Goal: Task Accomplishment & Management: Manage account settings

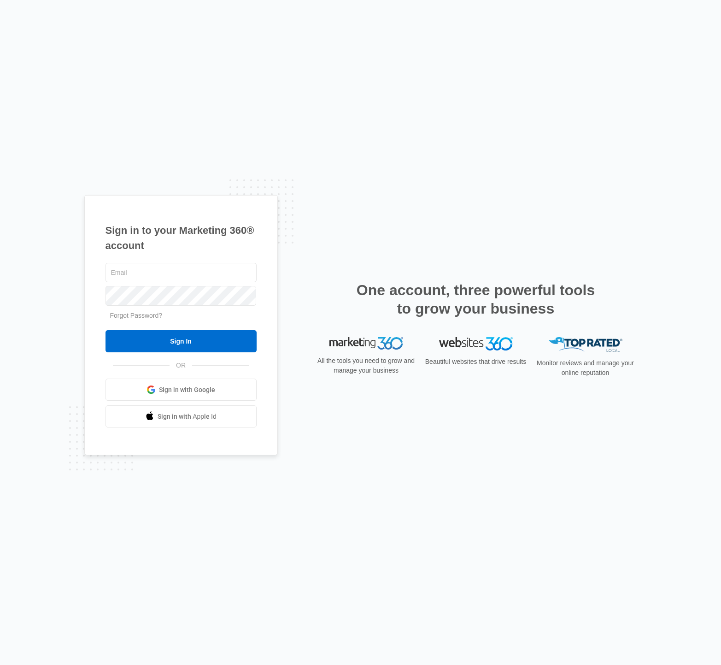
click at [217, 388] on link "Sign in with Google" at bounding box center [181, 389] width 151 height 22
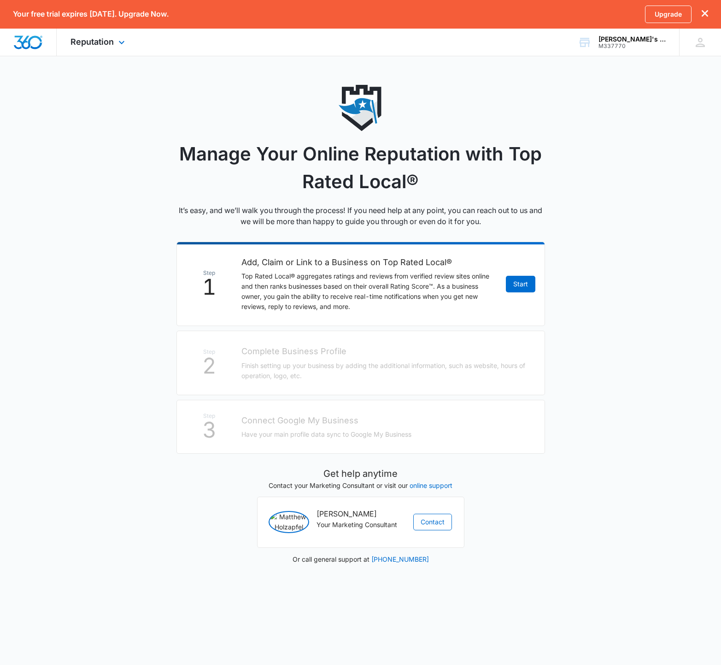
click at [104, 47] on div "Reputation Apps Reputation Websites Forms CRM Email Shop Payments POS Ads Intel…" at bounding box center [99, 42] width 84 height 27
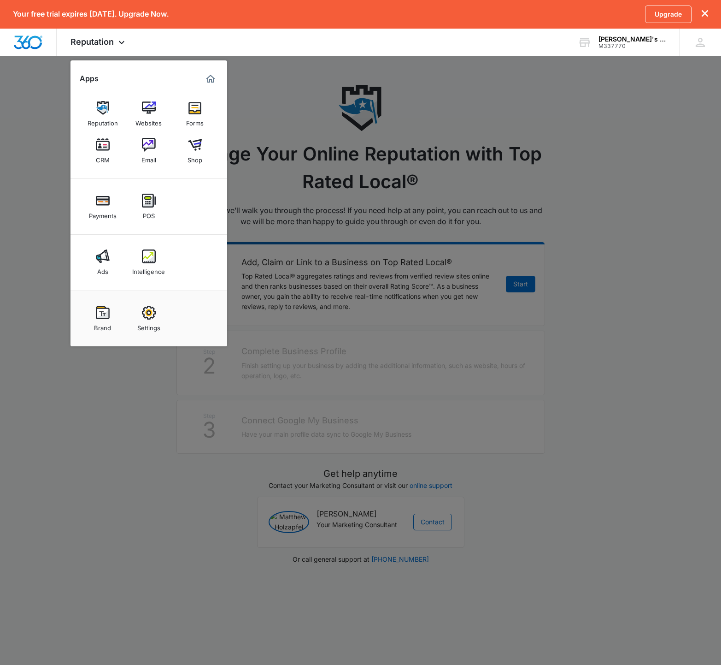
drag, startPoint x: 107, startPoint y: 118, endPoint x: 124, endPoint y: 122, distance: 16.7
click at [107, 118] on div "Reputation" at bounding box center [103, 121] width 30 height 12
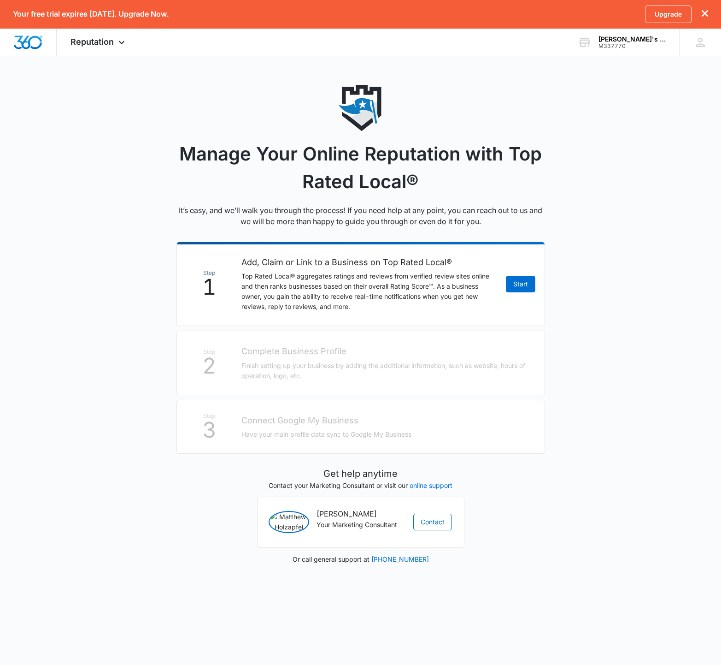
click at [519, 292] on li "Step 1 Add, Claim or Link to a Business on Top Rated Local® Top Rated Local® ag…" at bounding box center [361, 284] width 369 height 84
click at [529, 286] on link "Start" at bounding box center [521, 284] width 30 height 17
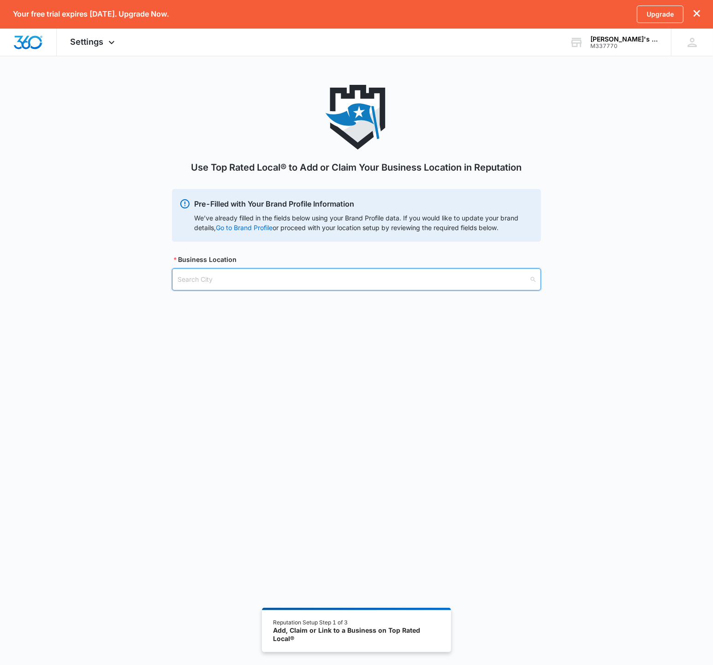
click at [400, 280] on input "search" at bounding box center [352, 279] width 351 height 21
type input "v"
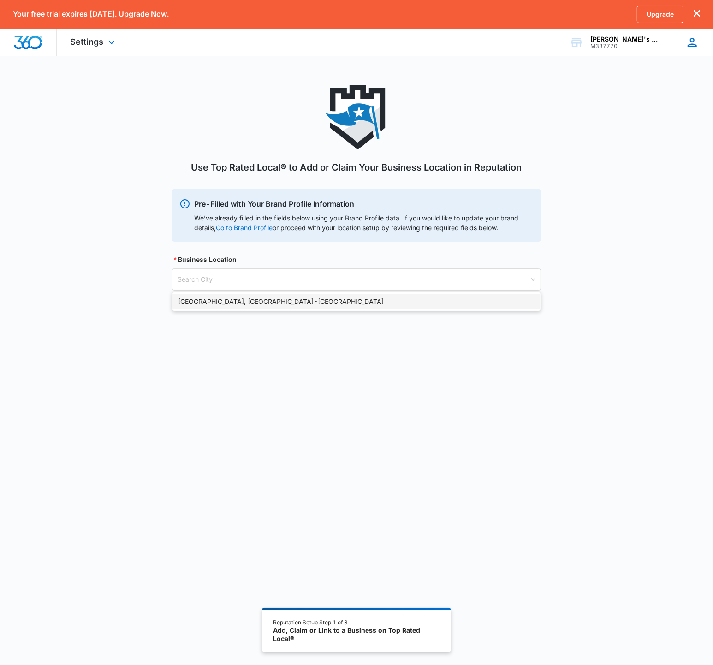
click at [689, 41] on icon at bounding box center [692, 42] width 14 height 14
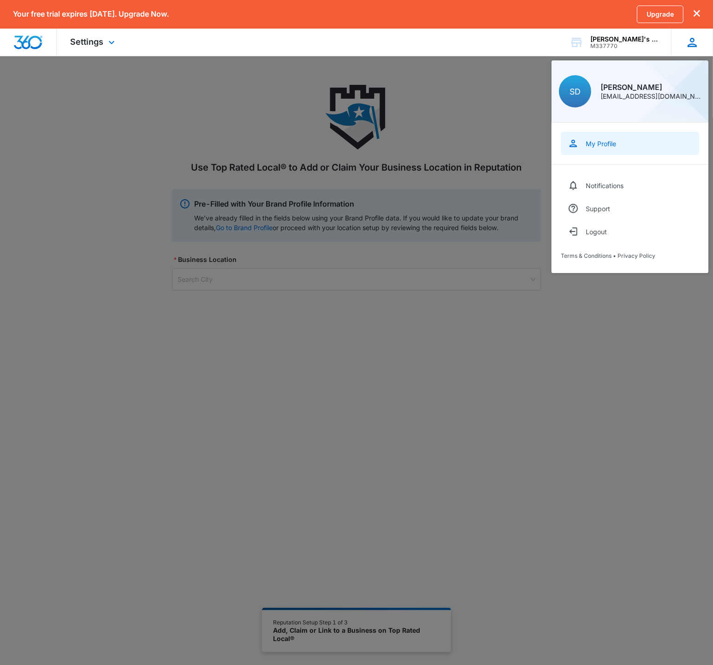
click at [623, 142] on link "My Profile" at bounding box center [630, 143] width 138 height 23
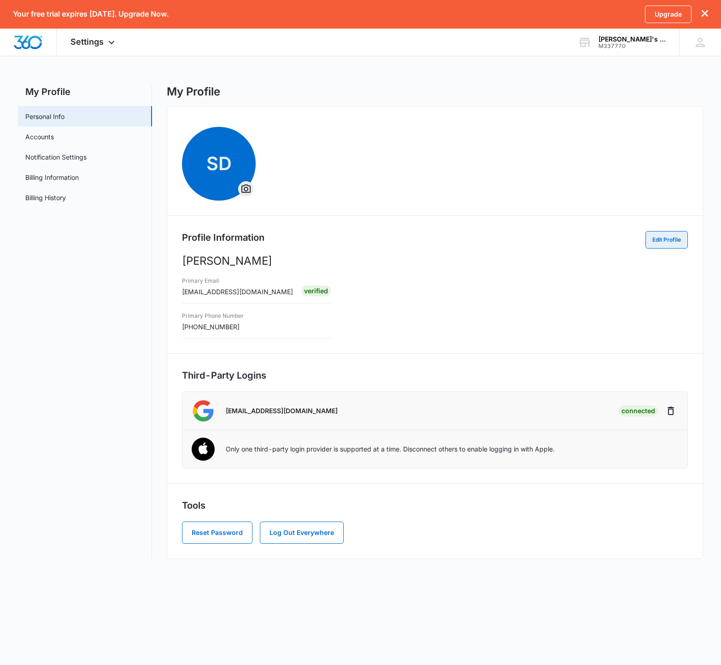
click at [676, 243] on button "Edit Profile" at bounding box center [667, 240] width 42 height 18
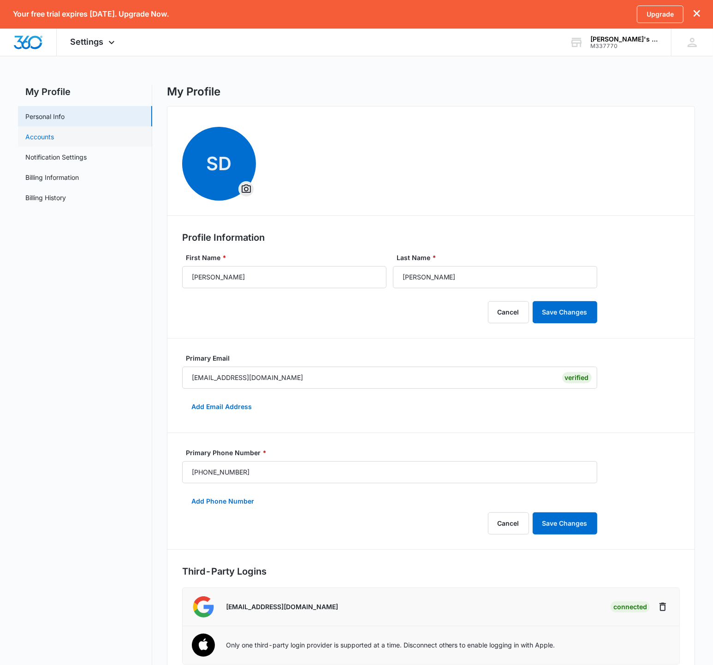
click at [30, 135] on link "Accounts" at bounding box center [39, 137] width 29 height 10
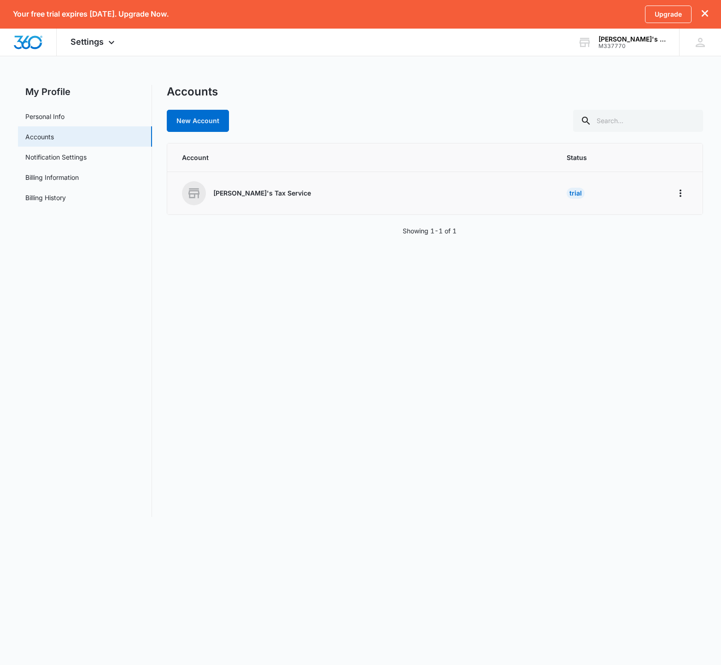
click at [663, 186] on td at bounding box center [682, 193] width 41 height 43
click at [678, 191] on icon "Home" at bounding box center [680, 193] width 11 height 11
click at [547, 80] on div "Your free trial expires in 13 days. Upgrade Now. Upgrade Settings Apps Reputati…" at bounding box center [360, 264] width 721 height 528
click at [680, 195] on icon "Home" at bounding box center [681, 192] width 2 height 7
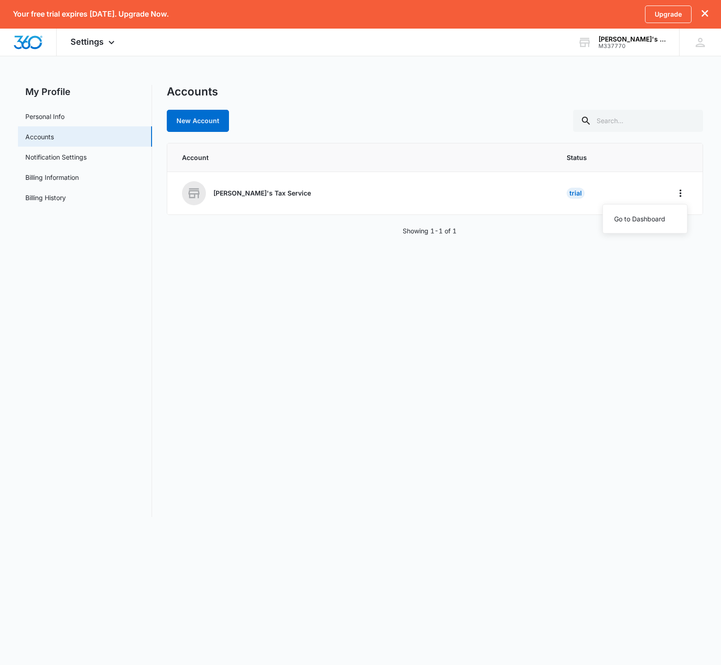
click at [549, 302] on div "Accounts New Account Account Status Linda's Tax Service Trial Go to Dashboard S…" at bounding box center [435, 301] width 537 height 432
click at [696, 41] on icon at bounding box center [701, 42] width 14 height 14
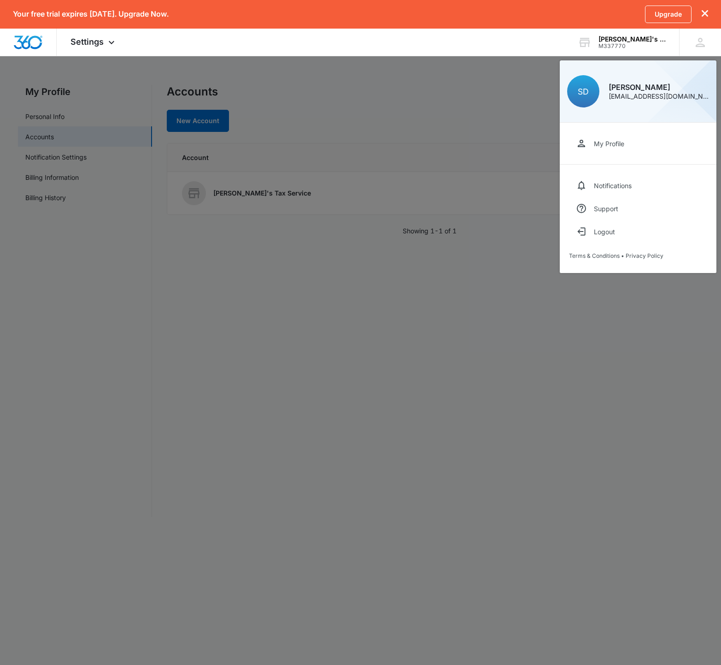
click at [508, 248] on div at bounding box center [360, 332] width 721 height 665
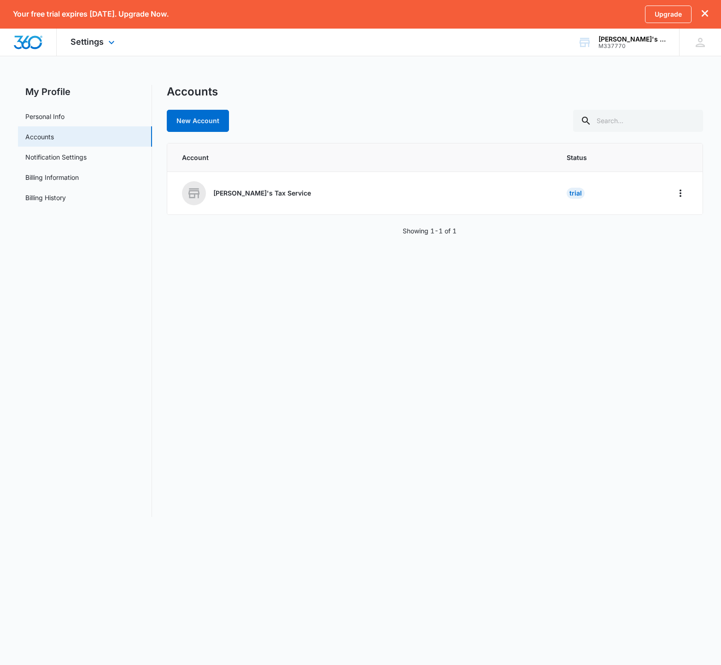
click at [83, 48] on div "Settings Apps Reputation Websites Forms CRM Email Shop Payments POS Ads Intelli…" at bounding box center [94, 42] width 74 height 27
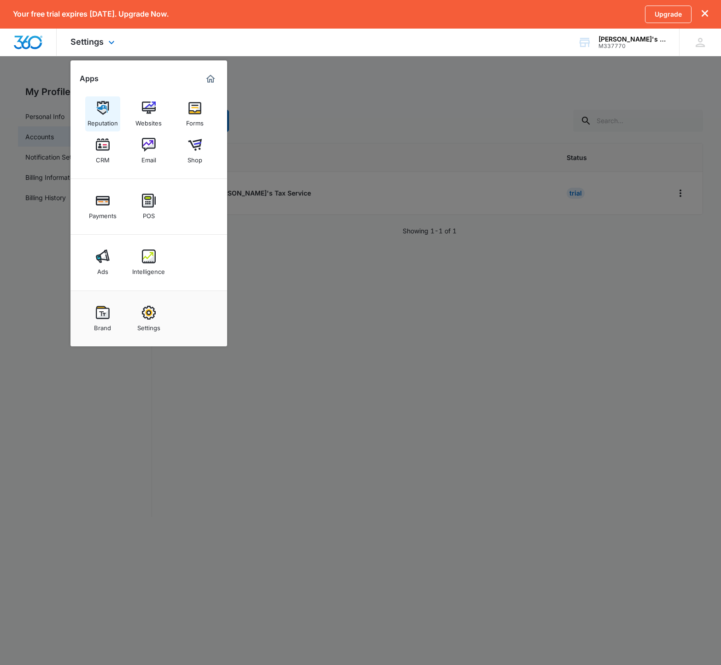
click at [96, 122] on div "Reputation" at bounding box center [103, 121] width 30 height 12
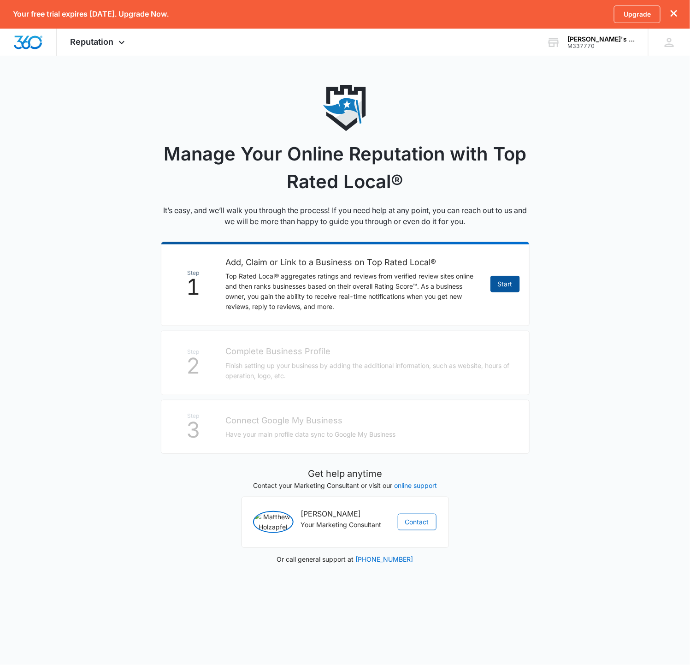
click at [502, 286] on link "Start" at bounding box center [505, 284] width 30 height 17
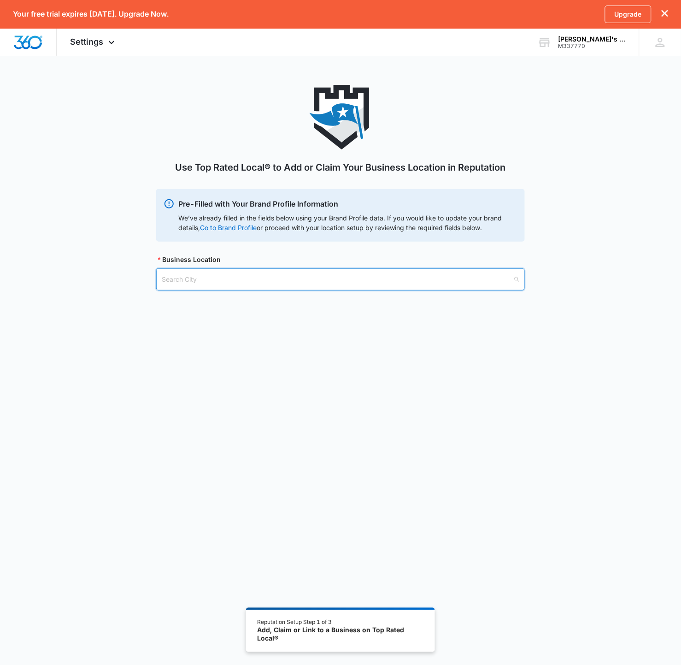
click at [399, 287] on input "search" at bounding box center [337, 279] width 351 height 21
type input "vancouver"
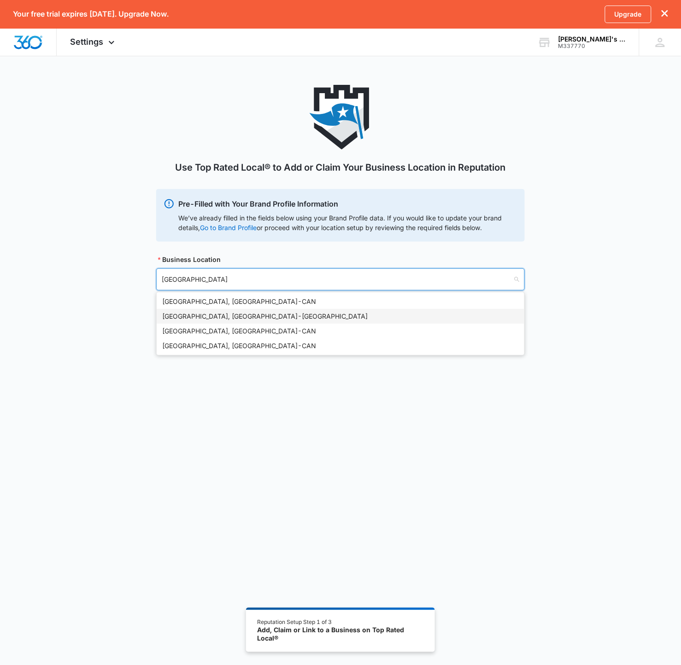
click at [207, 318] on div "Vancouver, WA - USA" at bounding box center [340, 316] width 357 height 10
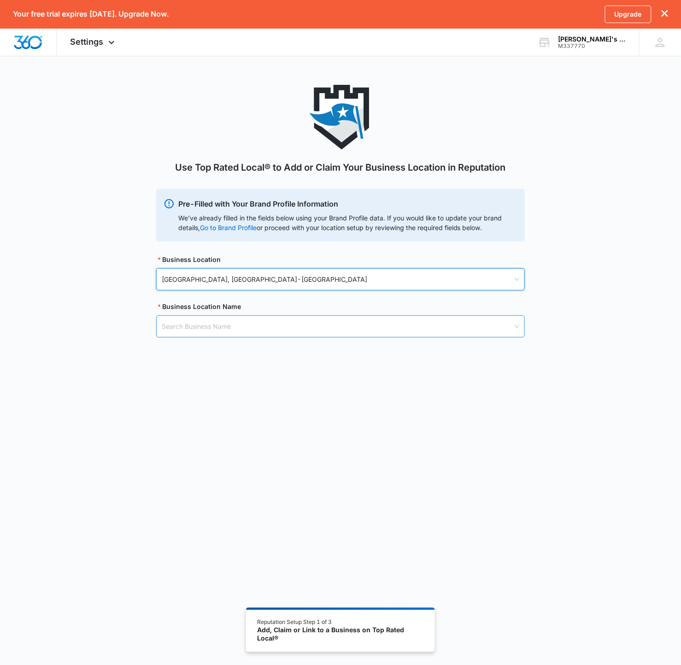
click at [269, 326] on input "search" at bounding box center [337, 326] width 351 height 21
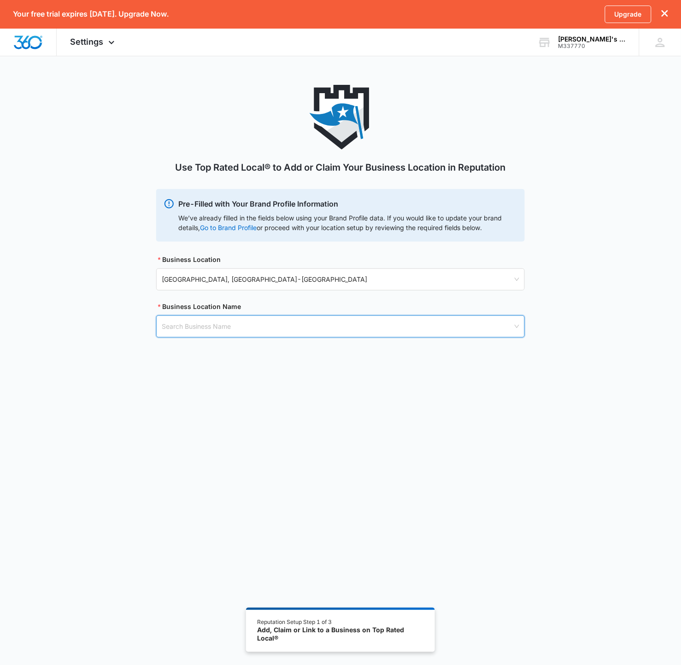
paste input "[PERSON_NAME]'s Tax Service"
type input "[PERSON_NAME]'s Tax Service"
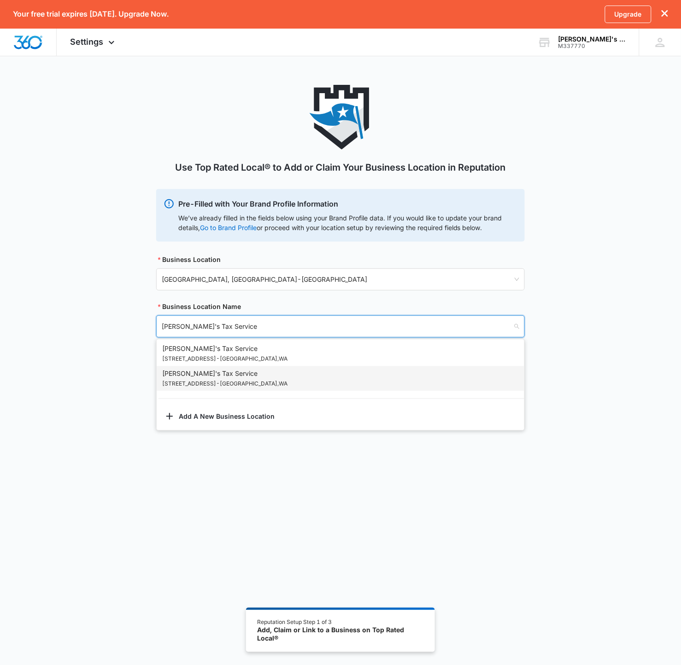
click at [339, 373] on div "Linda's Tax Service 6314 NE 137th Ave - Vancouver , WA" at bounding box center [340, 378] width 357 height 20
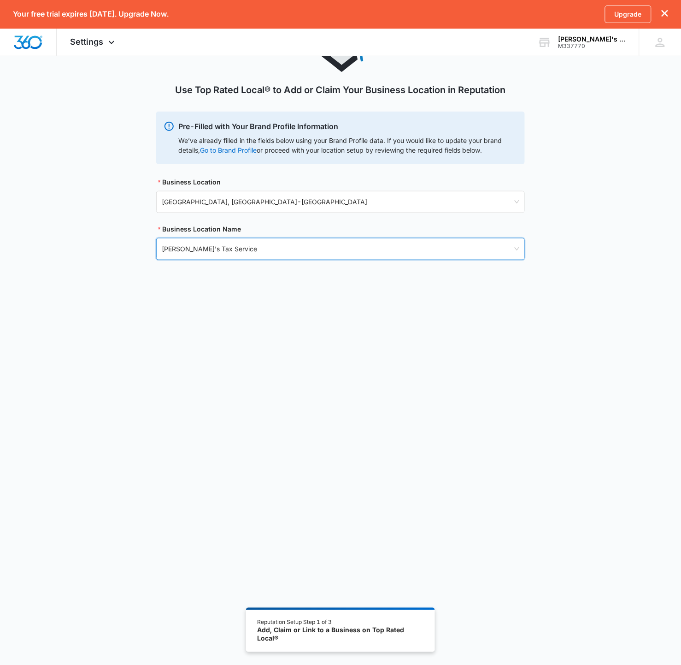
scroll to position [78, 0]
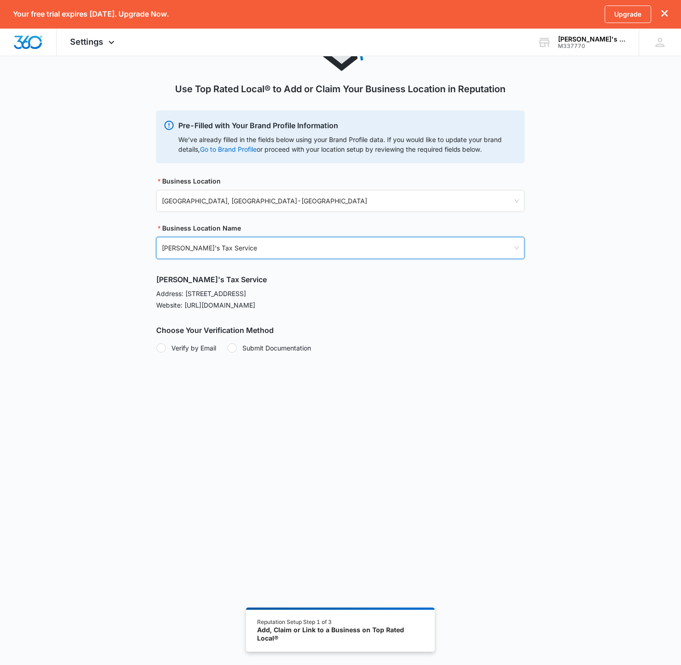
click at [164, 348] on div at bounding box center [161, 347] width 9 height 9
click at [157, 348] on input "Verify by Email" at bounding box center [156, 348] width 0 height 0
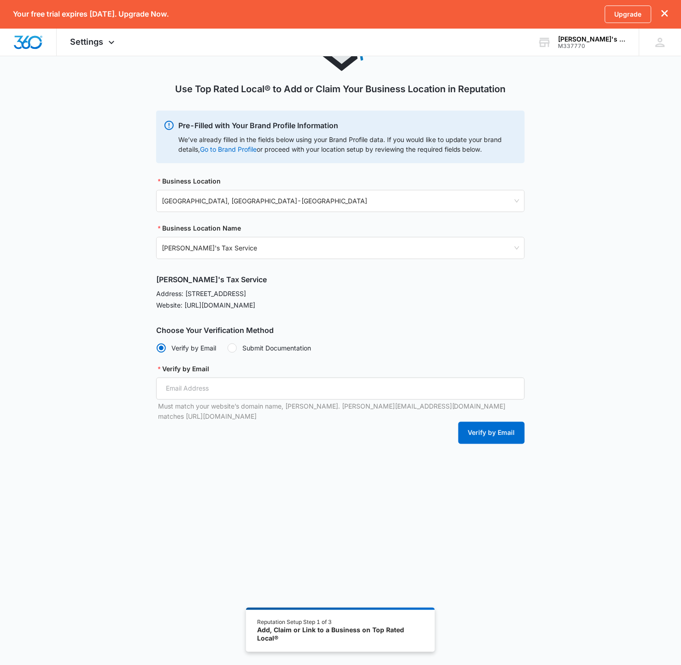
click at [298, 347] on label "Submit Documentation" at bounding box center [269, 348] width 84 height 10
click at [228, 348] on input "Submit Documentation" at bounding box center [227, 348] width 0 height 0
radio input "false"
radio input "true"
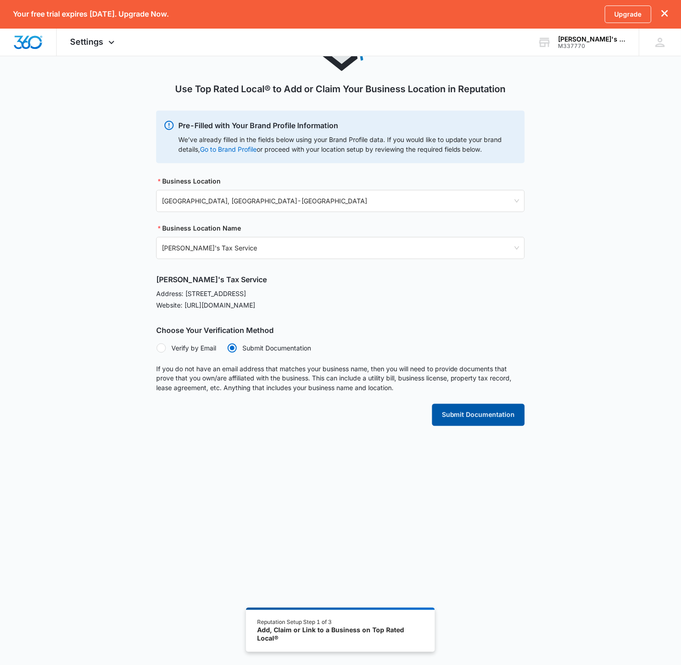
click at [496, 416] on button "Submit Documentation" at bounding box center [478, 415] width 93 height 22
click at [564, 45] on div "Linda's Tax Service M337770 Your Accounts View All" at bounding box center [581, 42] width 115 height 27
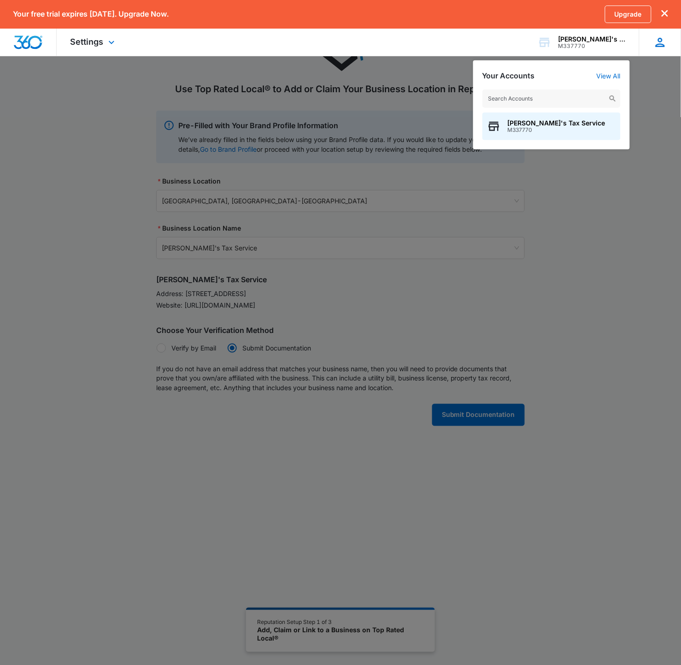
click at [673, 51] on div "SD Shelly Dunn lindataxservices@gmail.com My Profile Notifications Support Logo…" at bounding box center [660, 42] width 42 height 27
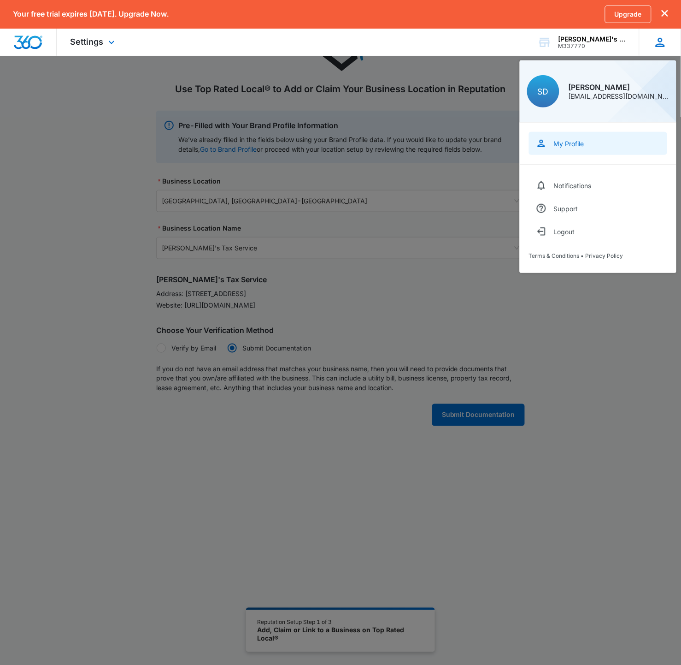
click at [602, 140] on link "My Profile" at bounding box center [598, 143] width 138 height 23
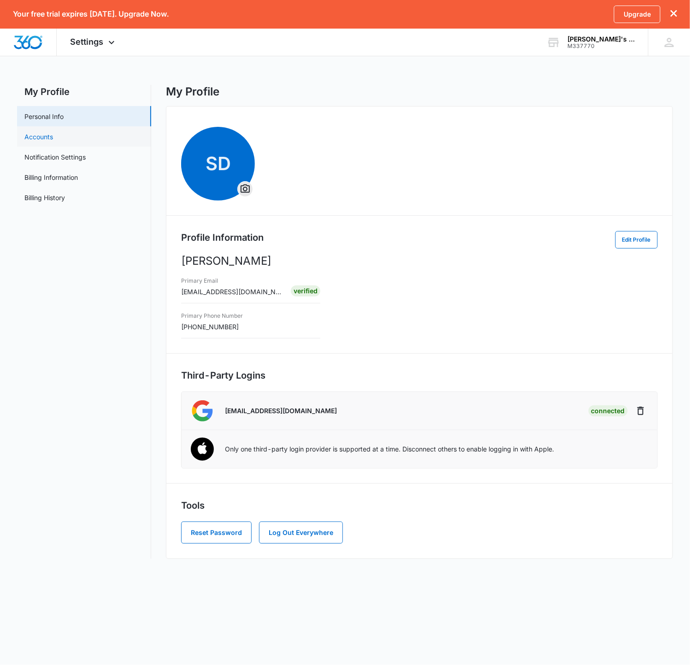
click at [53, 134] on link "Accounts" at bounding box center [38, 137] width 29 height 10
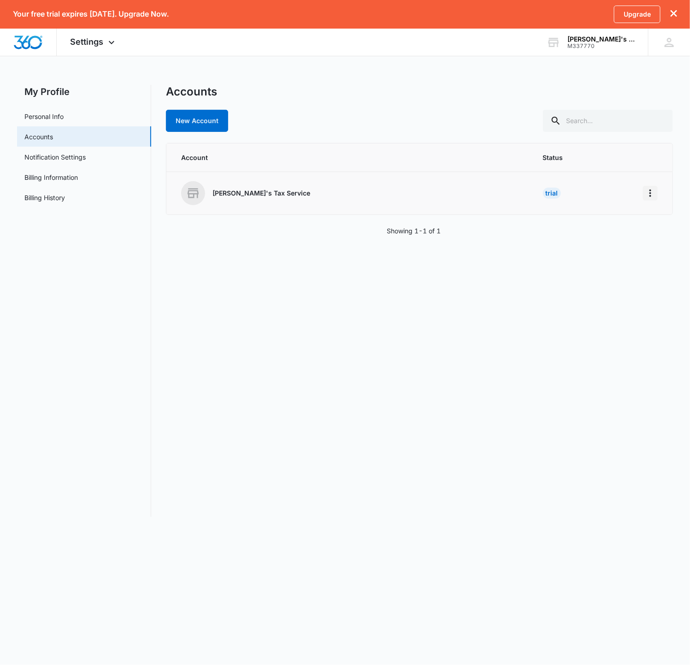
click at [649, 191] on icon "Home" at bounding box center [650, 193] width 11 height 11
click at [35, 152] on link "Notification Settings" at bounding box center [54, 157] width 61 height 10
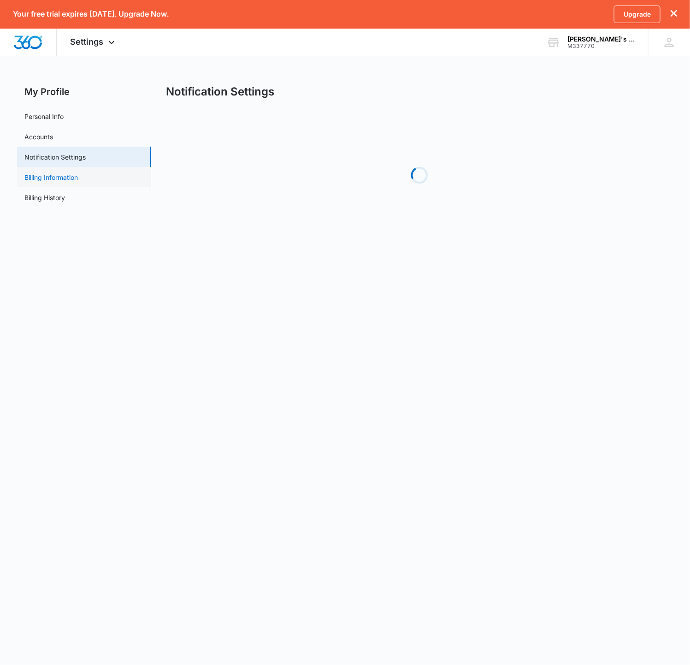
click at [45, 172] on link "Billing Information" at bounding box center [50, 177] width 53 height 10
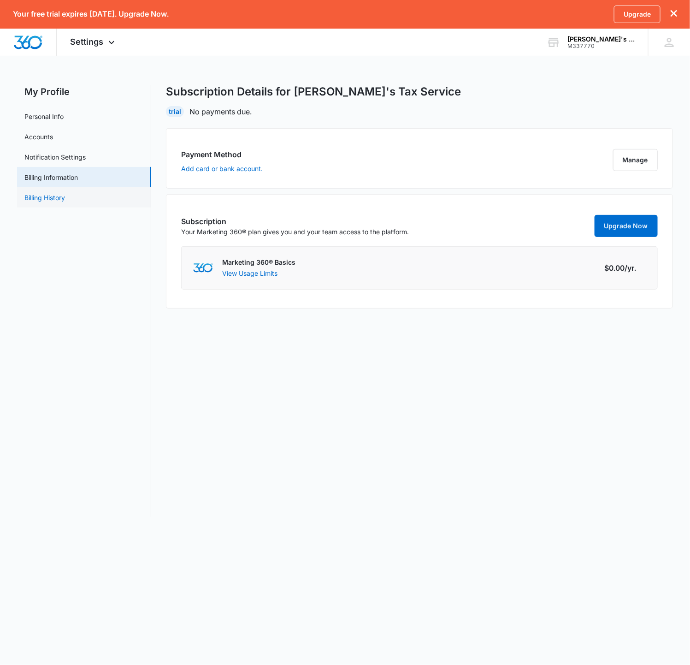
click at [65, 193] on link "Billing History" at bounding box center [44, 198] width 41 height 10
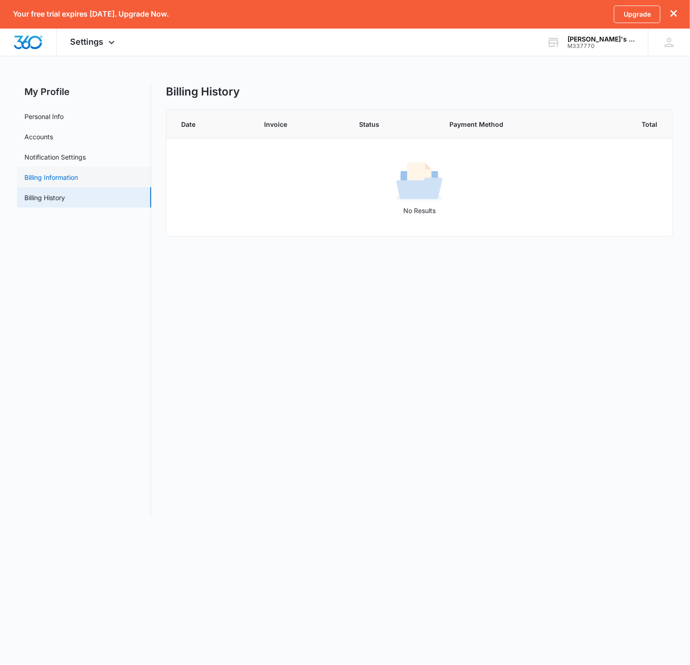
click at [67, 175] on link "Billing Information" at bounding box center [50, 177] width 53 height 10
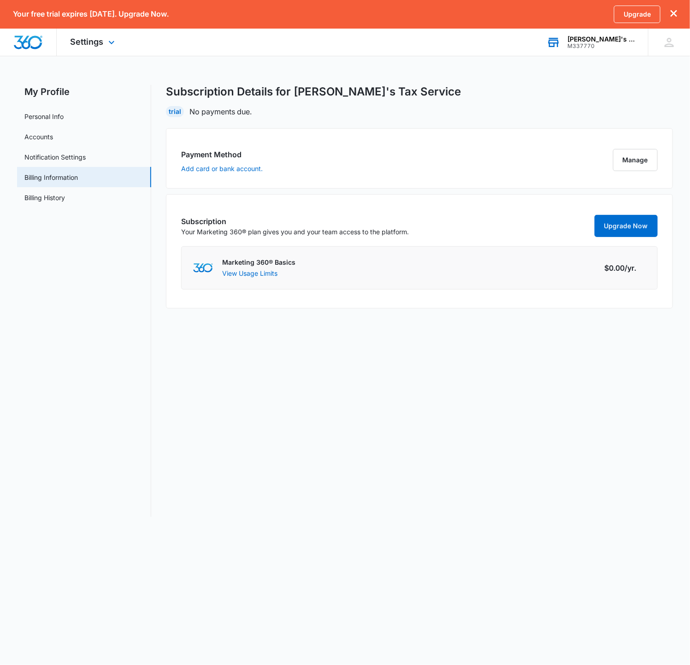
click at [604, 41] on div "[PERSON_NAME]'s Tax Service" at bounding box center [600, 38] width 67 height 7
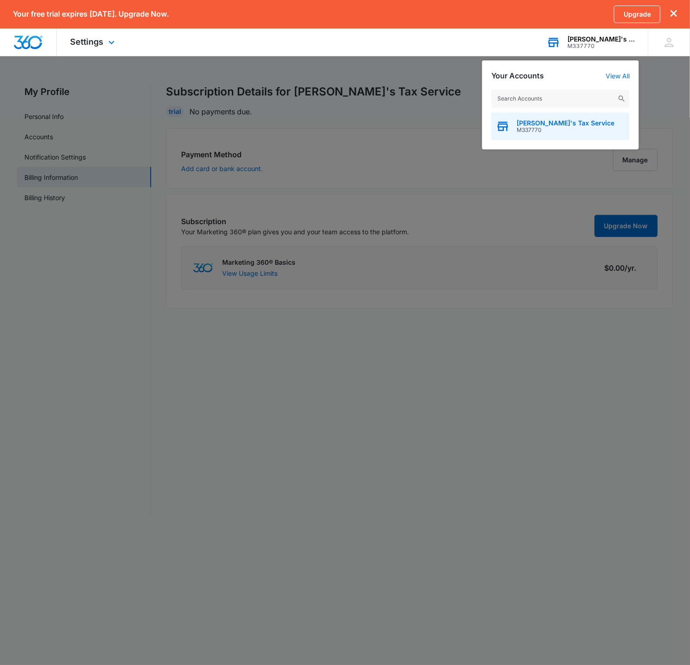
click at [569, 125] on span "[PERSON_NAME]'s Tax Service" at bounding box center [566, 122] width 98 height 7
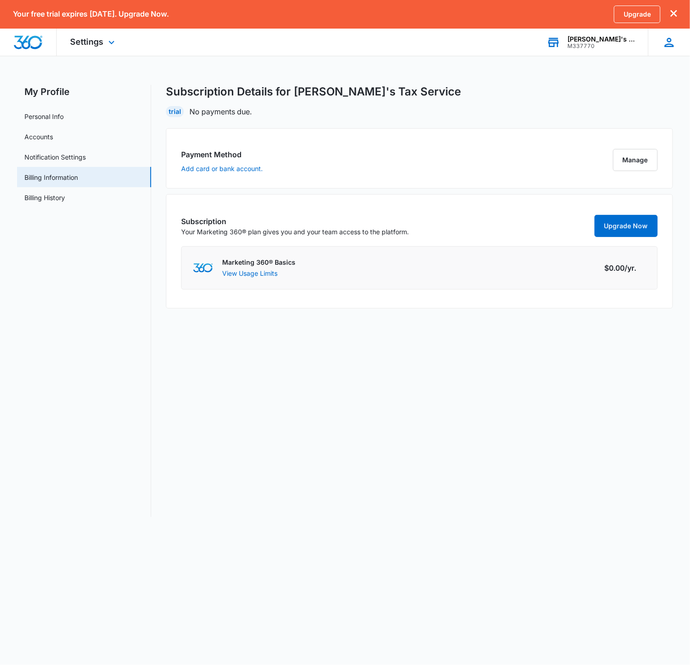
click at [680, 44] on div "SD Shelly Dunn lindataxservices@gmail.com My Profile Notifications Support Logo…" at bounding box center [669, 42] width 42 height 27
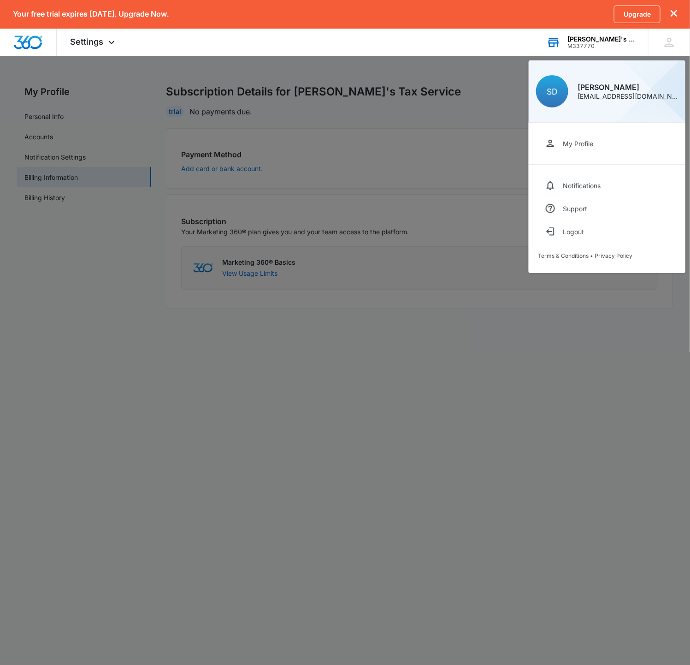
click at [351, 222] on div at bounding box center [345, 332] width 690 height 665
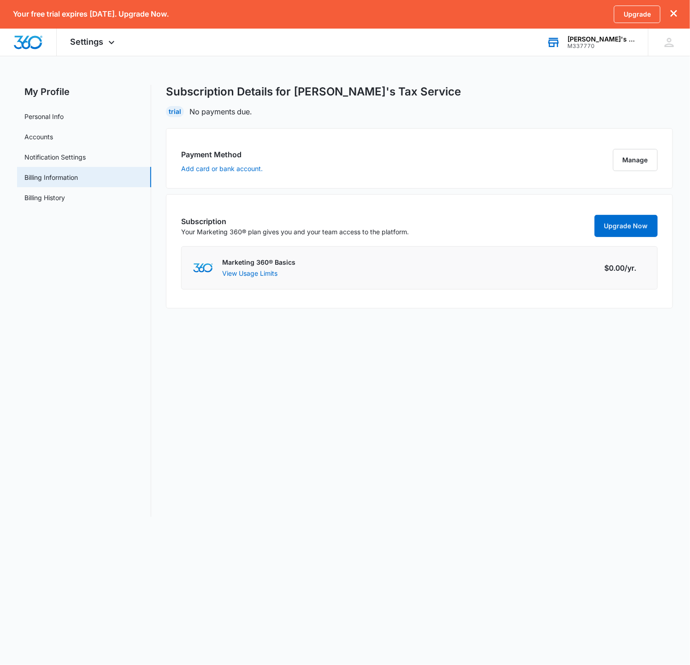
click at [591, 39] on div "[PERSON_NAME]'s Tax Service" at bounding box center [600, 38] width 67 height 7
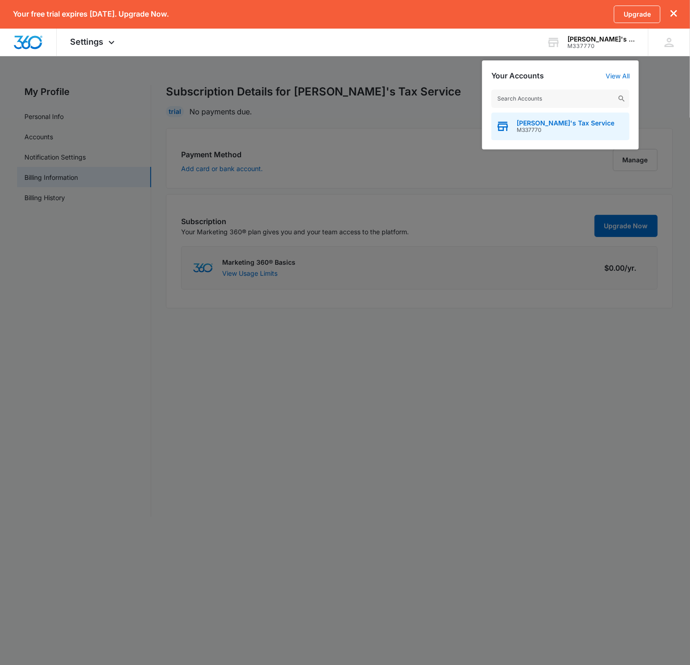
click at [537, 136] on div "Linda's Tax Service M337770" at bounding box center [560, 126] width 138 height 28
click at [533, 129] on div "Payment Method Add card or bank account. Manage" at bounding box center [419, 158] width 507 height 60
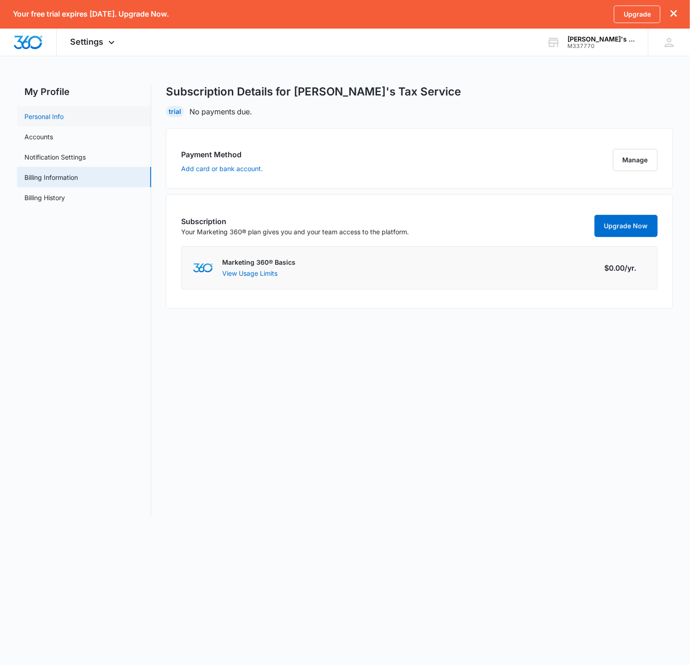
click at [35, 112] on link "Personal Info" at bounding box center [43, 117] width 39 height 10
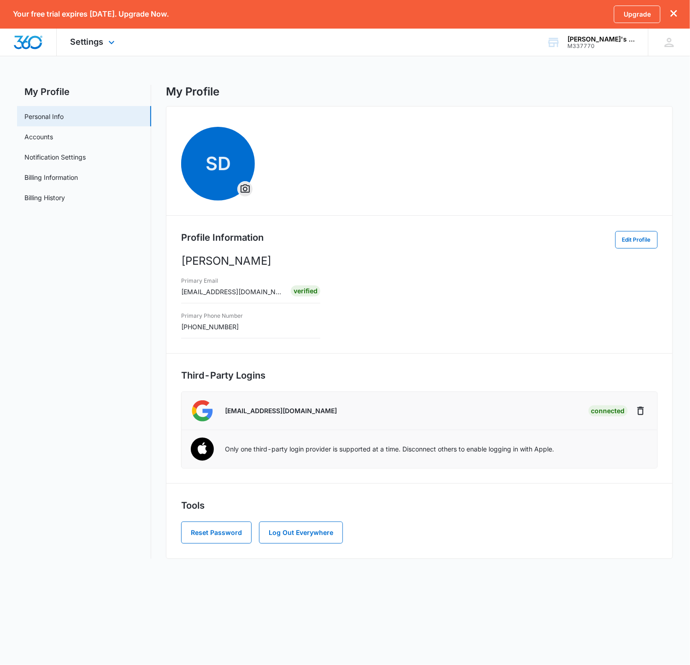
click at [87, 50] on div "Settings Apps Reputation Websites Forms CRM Email Shop Payments POS Ads Intelli…" at bounding box center [94, 42] width 74 height 27
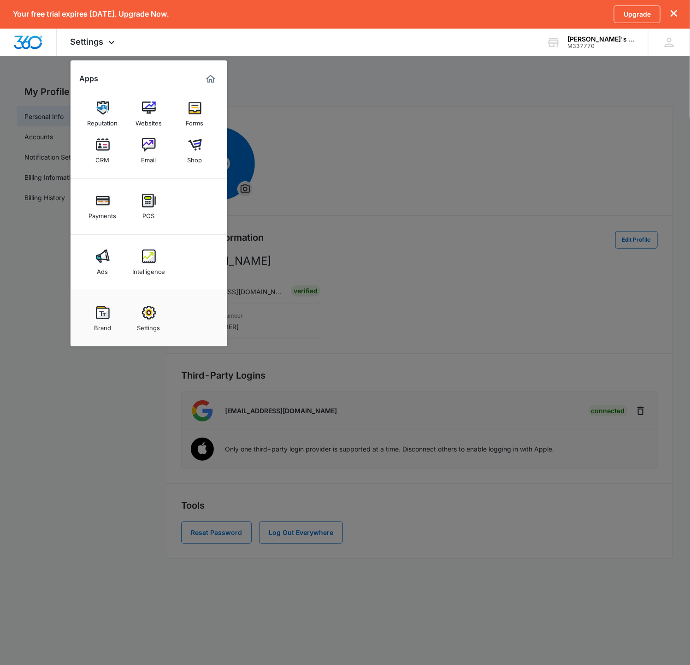
click at [295, 219] on div at bounding box center [345, 332] width 690 height 665
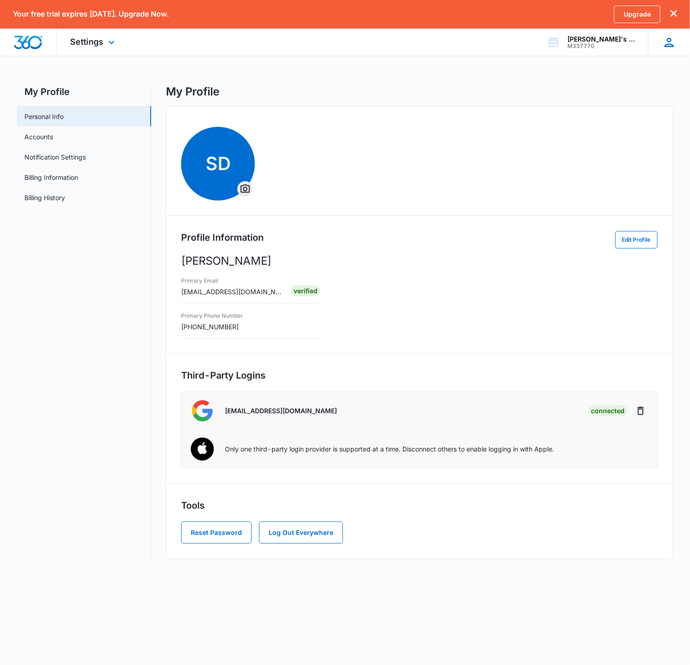
click at [662, 48] on icon at bounding box center [669, 42] width 14 height 14
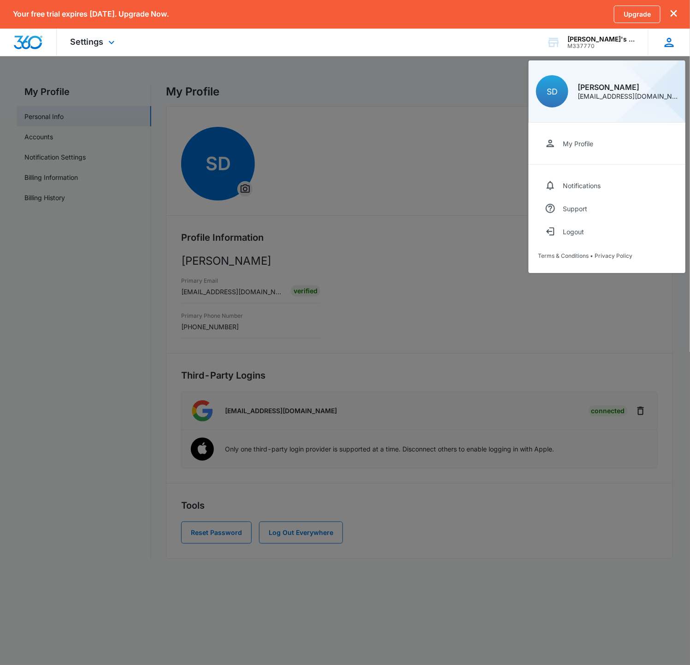
click at [607, 101] on div "SD Shelly Dunn lindataxservices@gmail.com" at bounding box center [607, 91] width 157 height 62
click at [579, 146] on div "My Profile" at bounding box center [578, 144] width 30 height 8
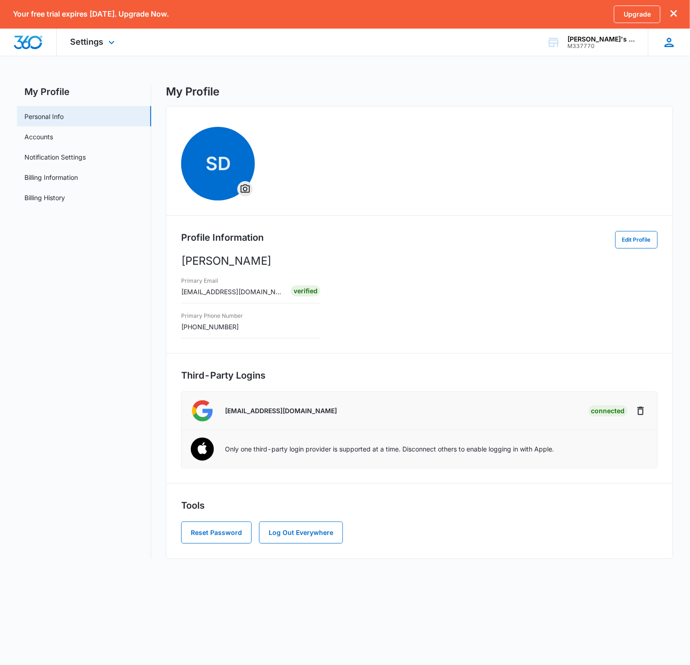
click at [670, 41] on icon at bounding box center [669, 42] width 9 height 9
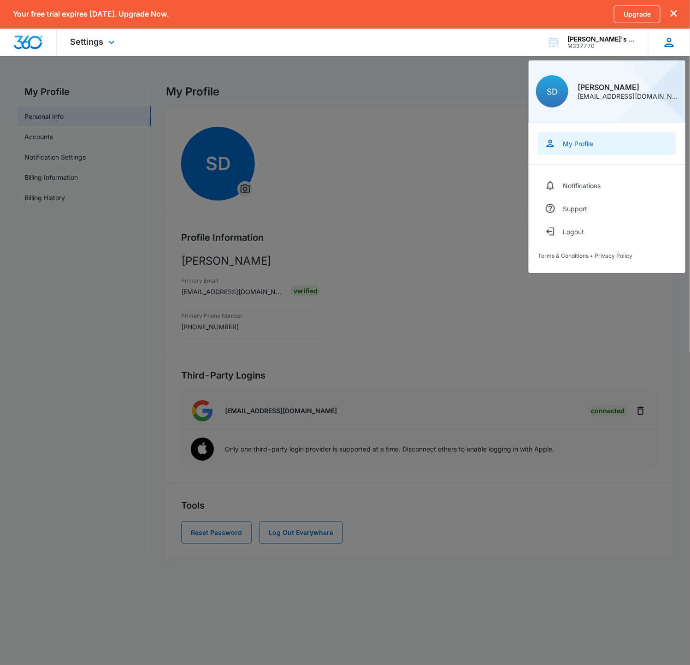
click at [596, 148] on link "My Profile" at bounding box center [607, 143] width 138 height 23
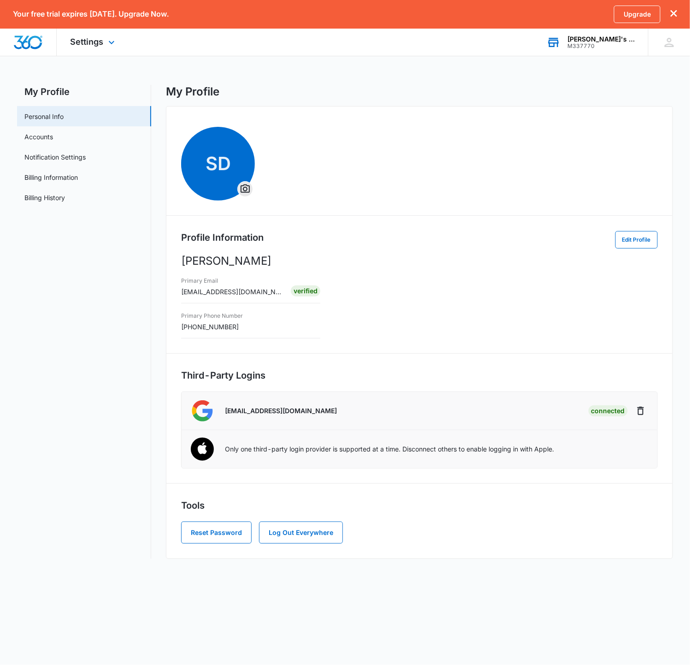
click at [600, 50] on div "Linda's Tax Service M337770 Your Accounts View All" at bounding box center [590, 42] width 115 height 27
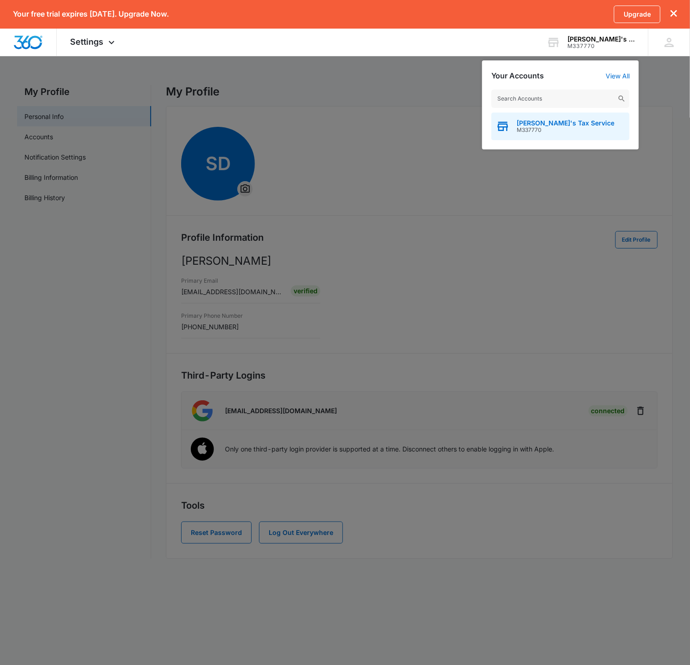
drag, startPoint x: 584, startPoint y: 131, endPoint x: 516, endPoint y: 131, distance: 68.2
click at [515, 131] on div "Linda's Tax Service M337770" at bounding box center [560, 126] width 138 height 28
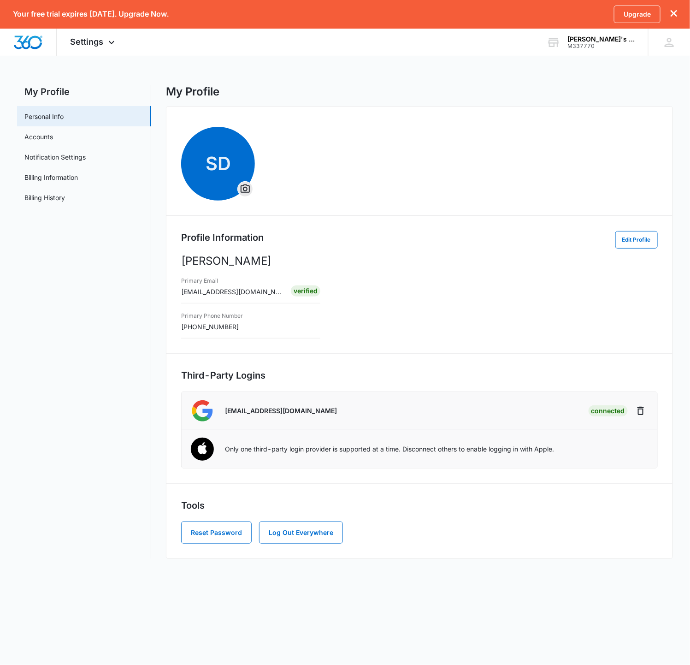
drag, startPoint x: 517, startPoint y: 131, endPoint x: 544, endPoint y: 130, distance: 27.2
click at [41, 41] on img "Dashboard" at bounding box center [28, 42] width 30 height 14
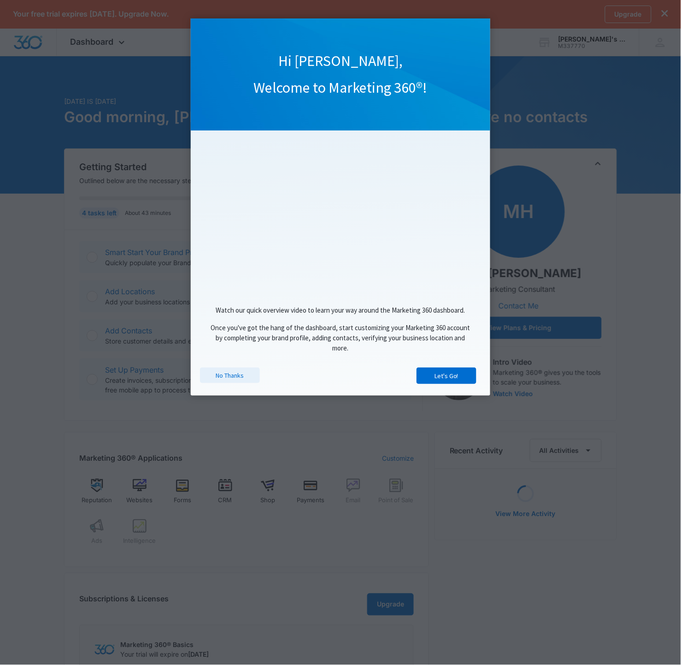
click at [248, 379] on link "No Thanks" at bounding box center [230, 375] width 60 height 16
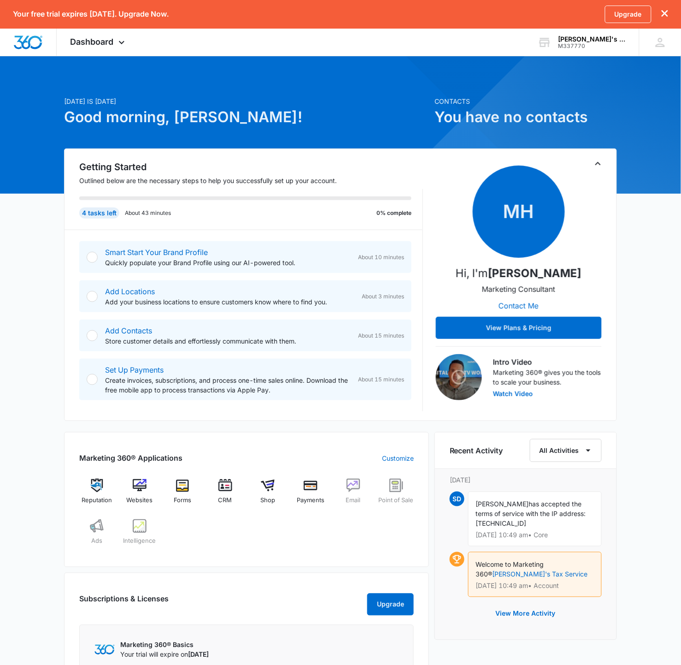
click at [93, 258] on div at bounding box center [92, 257] width 11 height 11
click at [93, 257] on div at bounding box center [92, 257] width 11 height 11
click at [94, 259] on div at bounding box center [92, 257] width 11 height 11
click at [151, 252] on link "Smart Start Your Brand Profile" at bounding box center [156, 252] width 103 height 9
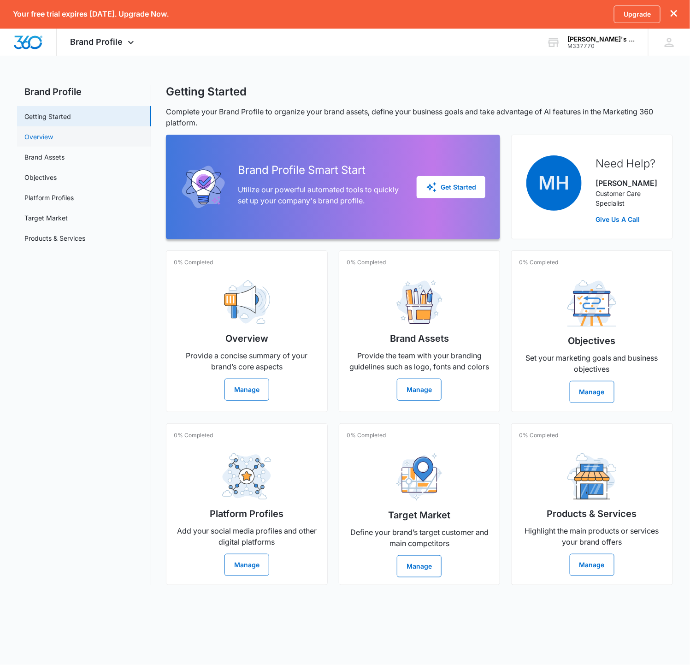
click at [40, 141] on link "Overview" at bounding box center [38, 137] width 29 height 10
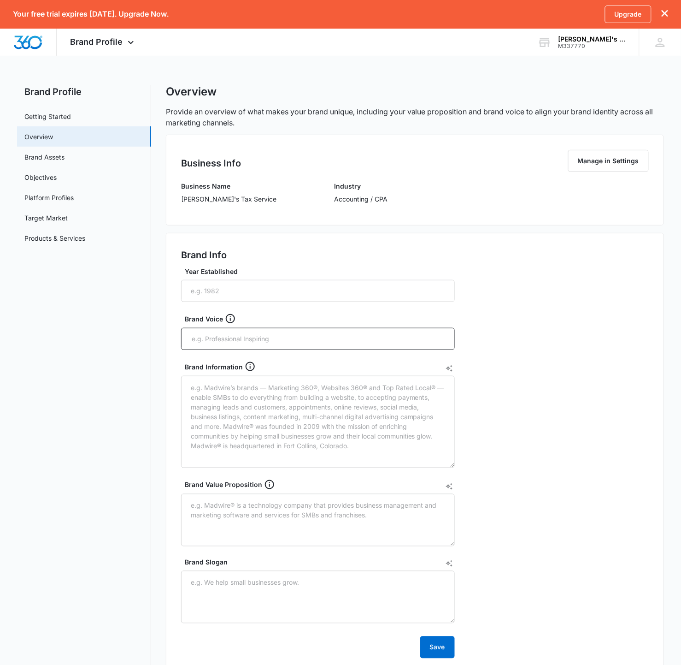
scroll to position [120, 0]
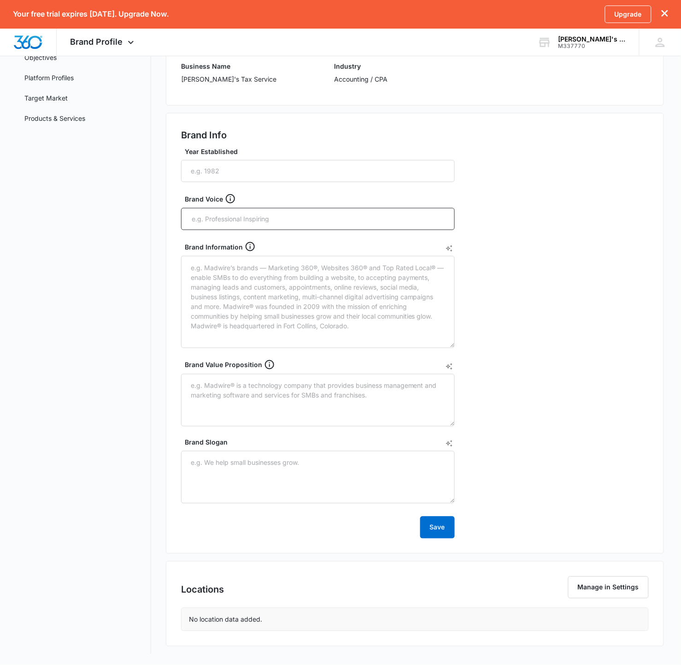
click at [514, 622] on div "No location data added." at bounding box center [415, 619] width 467 height 23
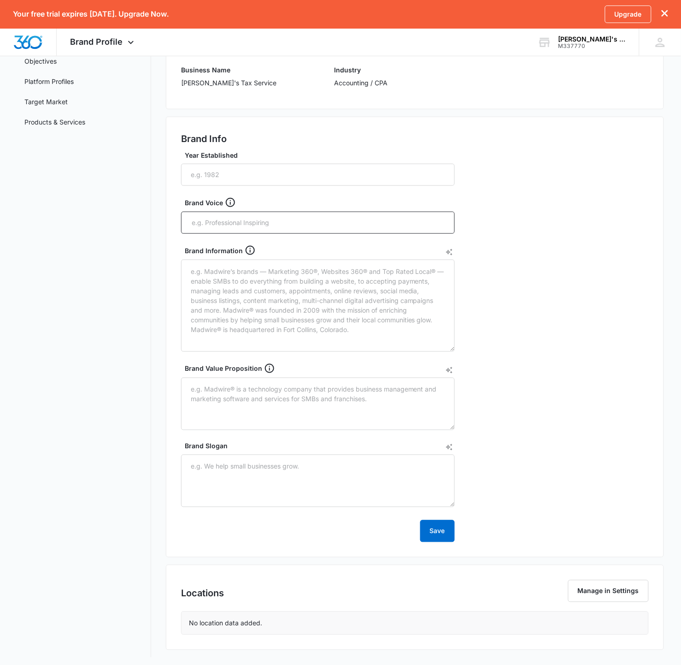
scroll to position [0, 0]
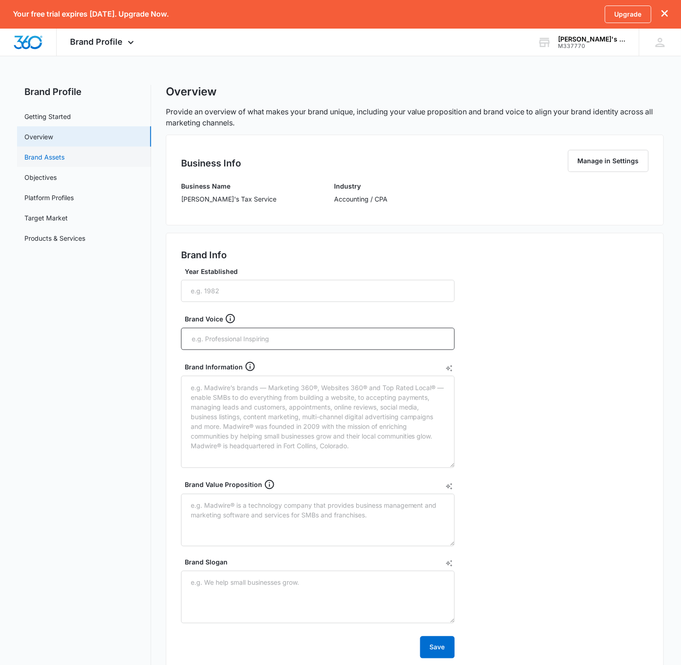
click at [59, 161] on link "Brand Assets" at bounding box center [44, 157] width 40 height 10
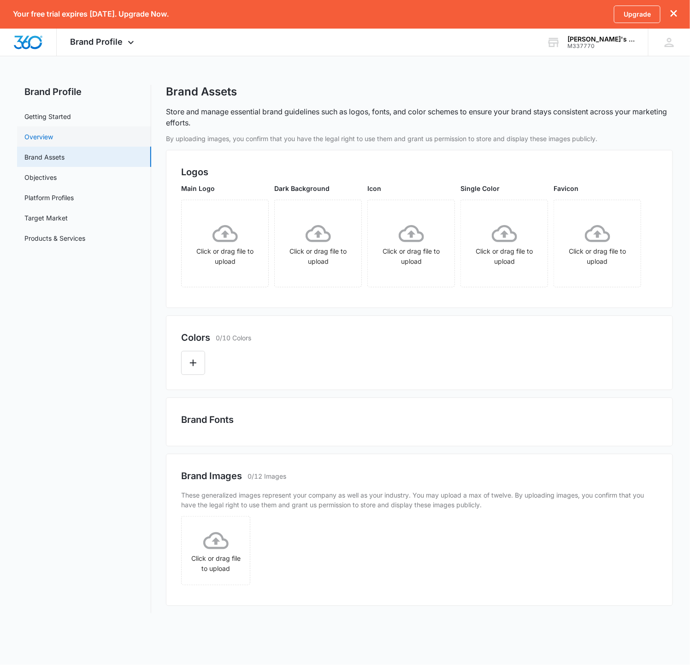
click at [53, 142] on link "Overview" at bounding box center [38, 137] width 29 height 10
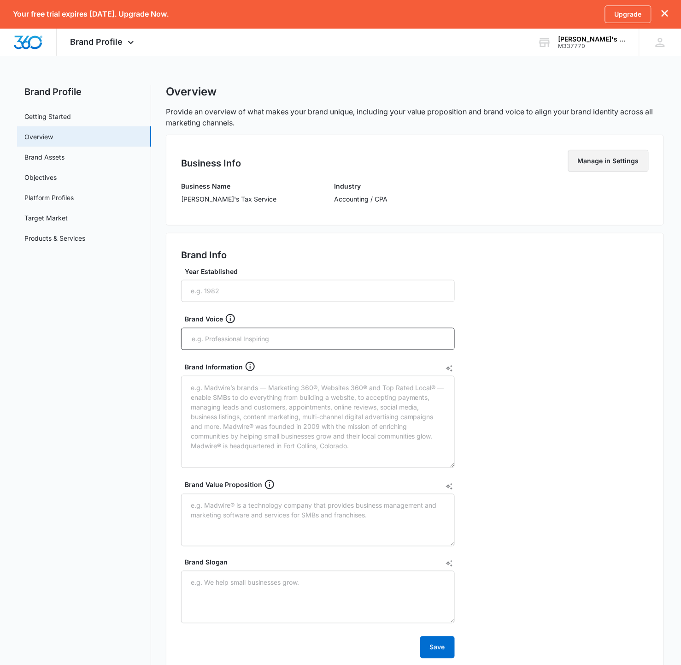
click at [611, 165] on button "Manage in Settings" at bounding box center [608, 161] width 81 height 22
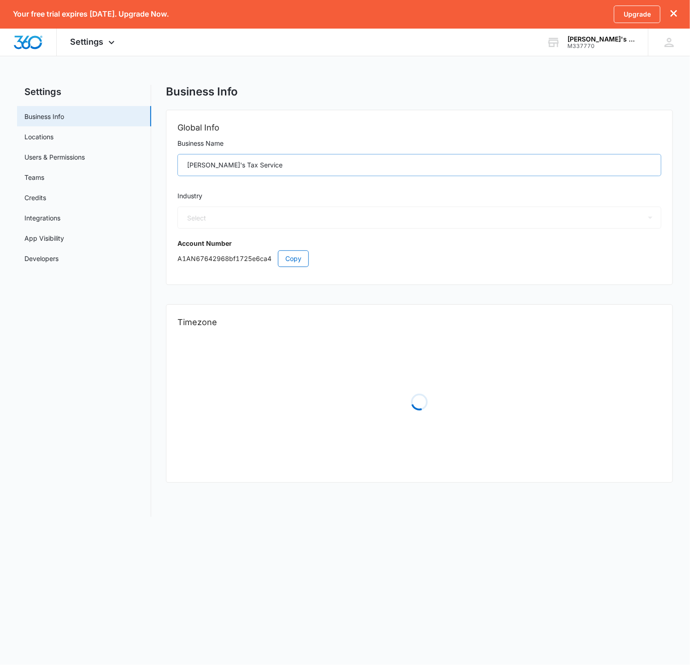
select select "33"
select select "US"
select select "America/Los_Angeles"
click at [92, 38] on span "Settings" at bounding box center [87, 42] width 33 height 10
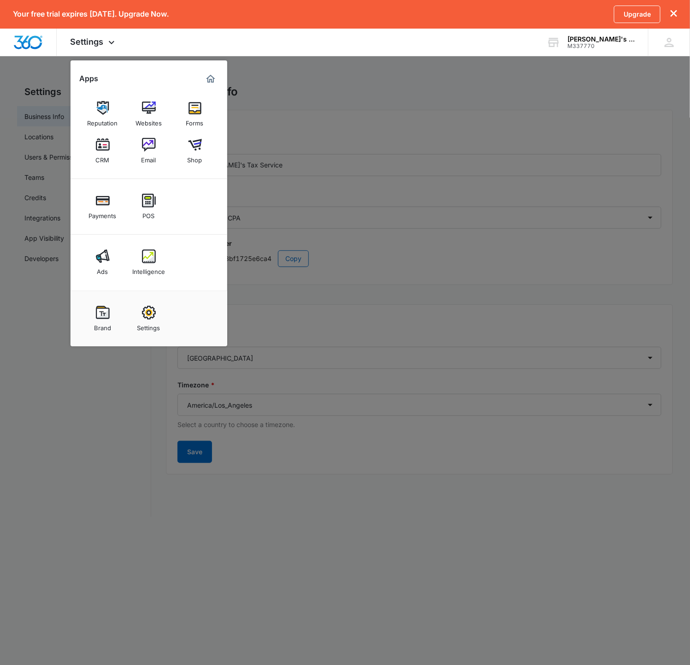
click at [378, 85] on div at bounding box center [345, 332] width 690 height 665
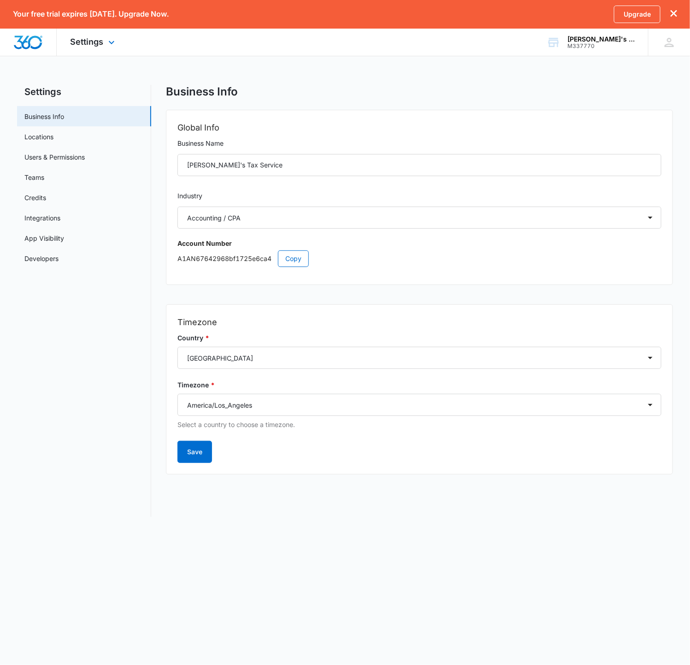
click at [19, 43] on img "Dashboard" at bounding box center [28, 42] width 30 height 14
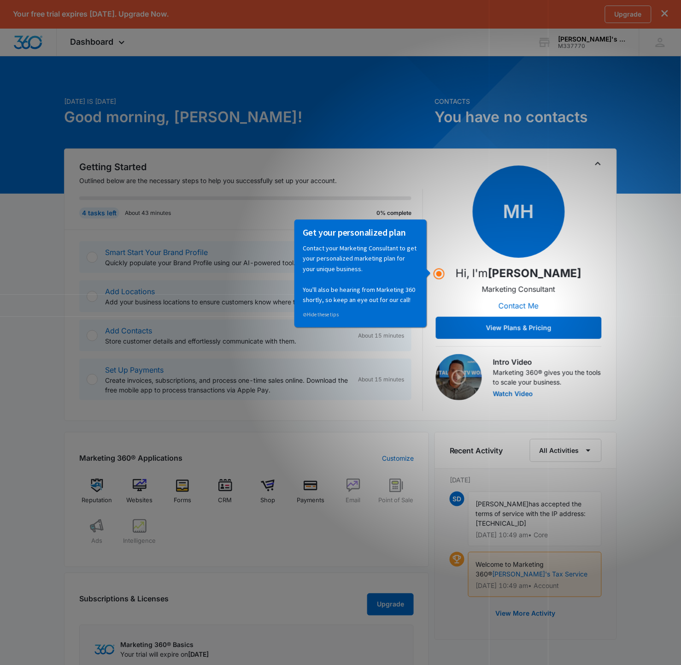
click at [389, 255] on p "Contact your Marketing Consultant to get your personalized marketing plan for y…" at bounding box center [360, 273] width 116 height 62
click at [319, 316] on link "⊘ Hide these tips" at bounding box center [320, 314] width 36 height 6
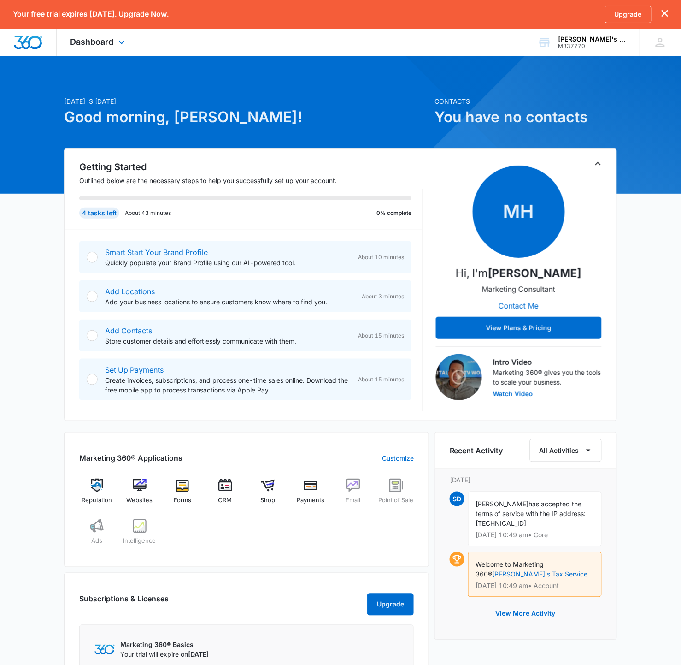
click at [88, 47] on div "Dashboard Apps Reputation Websites Forms CRM Email Shop Payments POS Ads Intell…" at bounding box center [99, 42] width 84 height 27
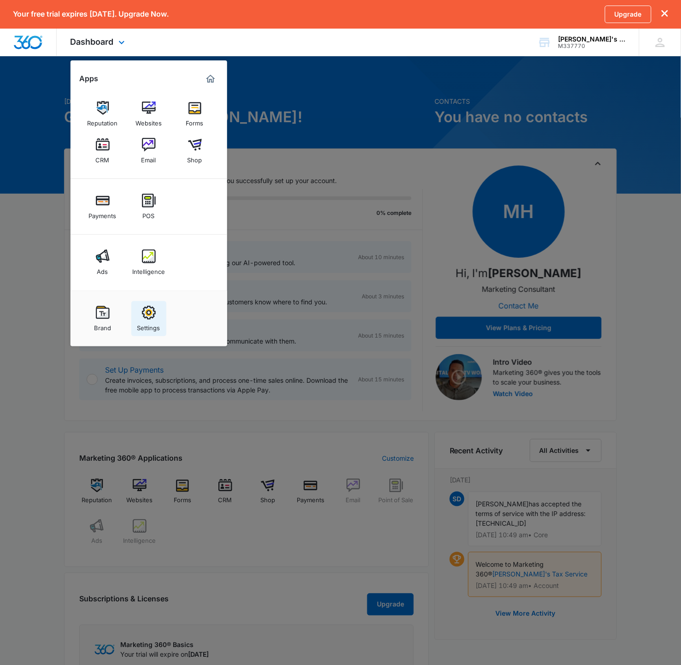
click at [155, 332] on link "Settings" at bounding box center [148, 318] width 35 height 35
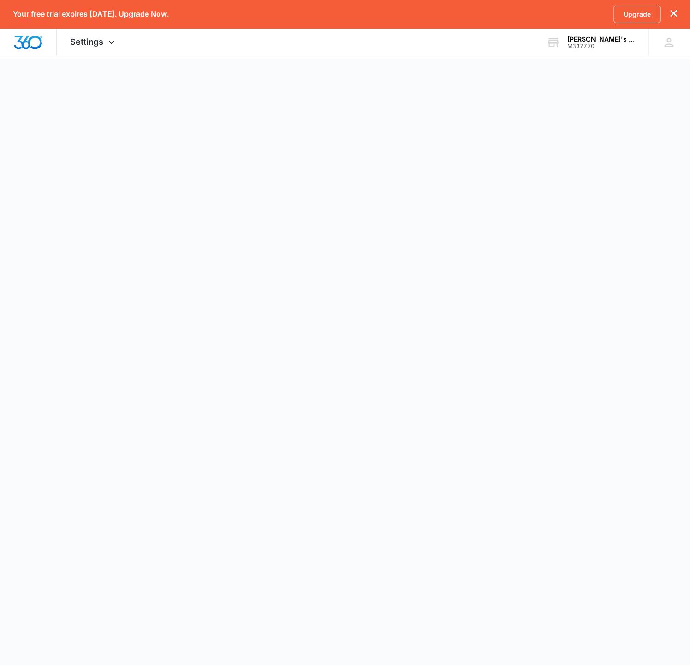
select select "33"
select select "US"
select select "America/Los_Angeles"
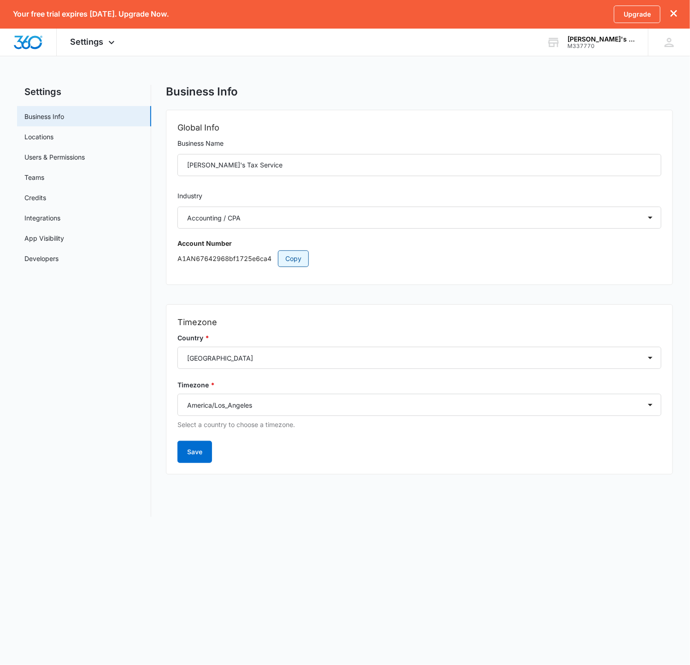
click at [295, 254] on span "Copy" at bounding box center [293, 259] width 16 height 10
click at [590, 36] on div "[PERSON_NAME]'s Tax Service" at bounding box center [600, 38] width 67 height 7
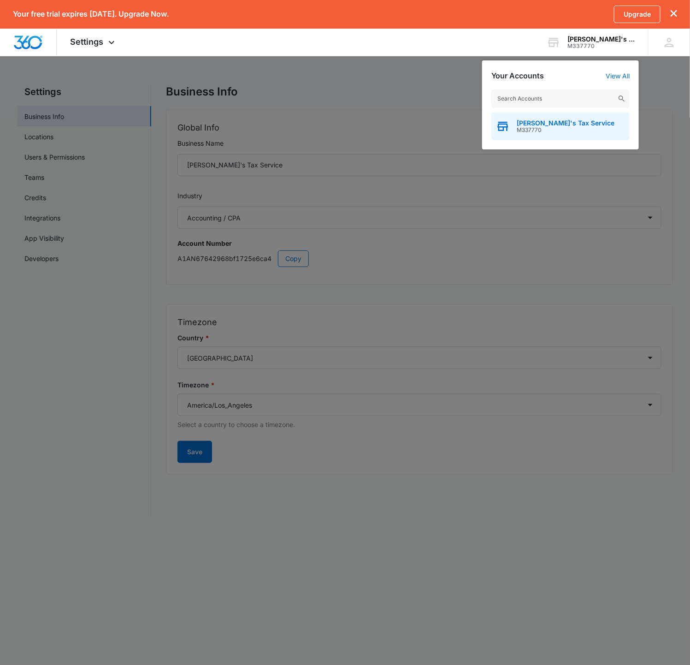
click at [539, 123] on span "[PERSON_NAME]'s Tax Service" at bounding box center [566, 122] width 98 height 7
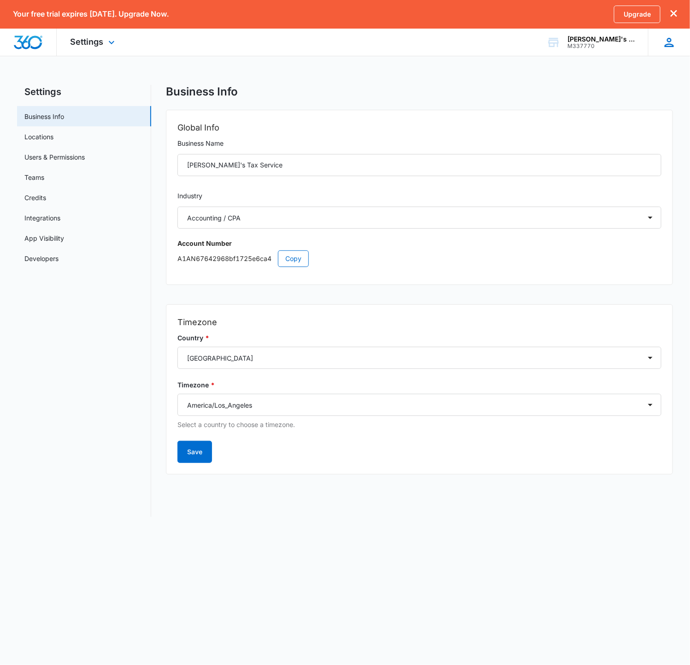
click at [667, 43] on icon at bounding box center [669, 42] width 14 height 14
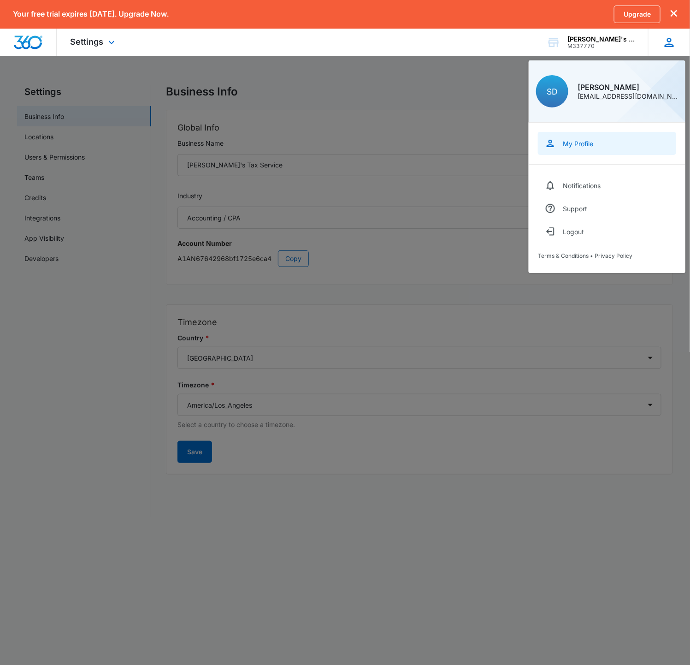
click at [573, 142] on div "My Profile" at bounding box center [578, 144] width 30 height 8
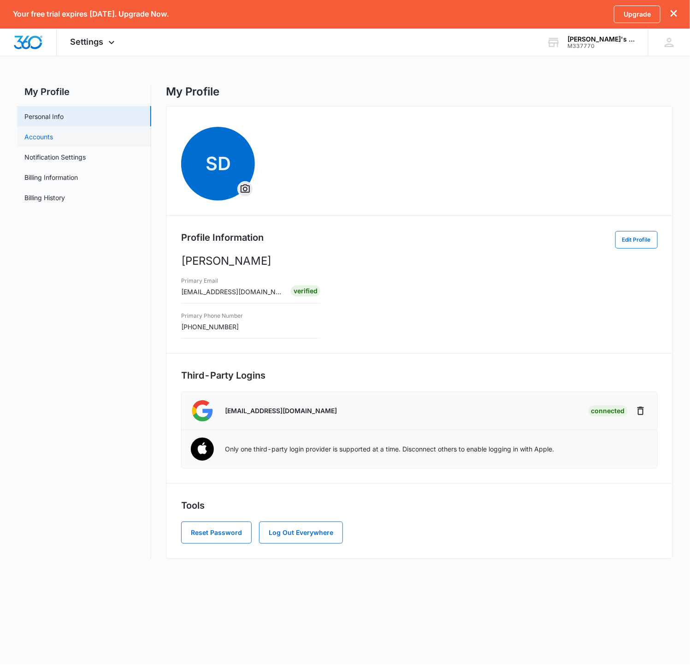
click at [41, 132] on link "Accounts" at bounding box center [38, 137] width 29 height 10
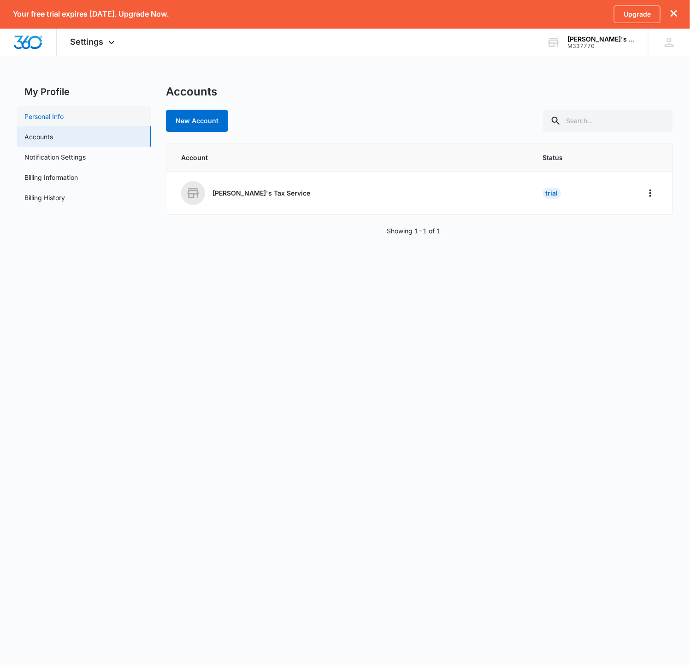
click at [52, 121] on link "Personal Info" at bounding box center [43, 117] width 39 height 10
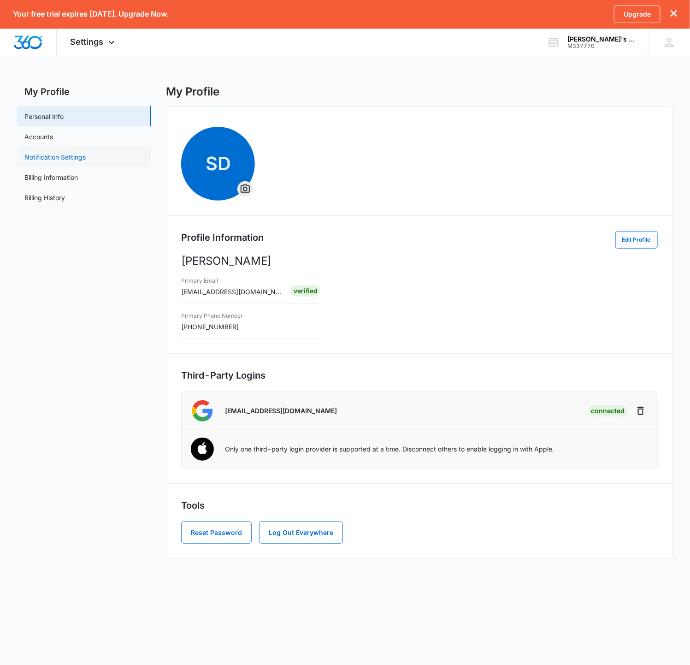
click at [63, 154] on link "Notification Settings" at bounding box center [54, 157] width 61 height 10
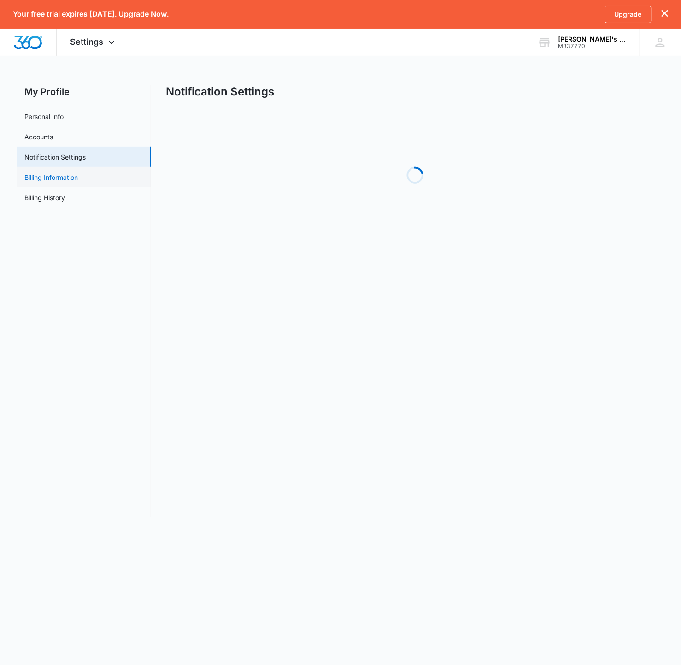
click at [61, 174] on link "Billing Information" at bounding box center [50, 177] width 53 height 10
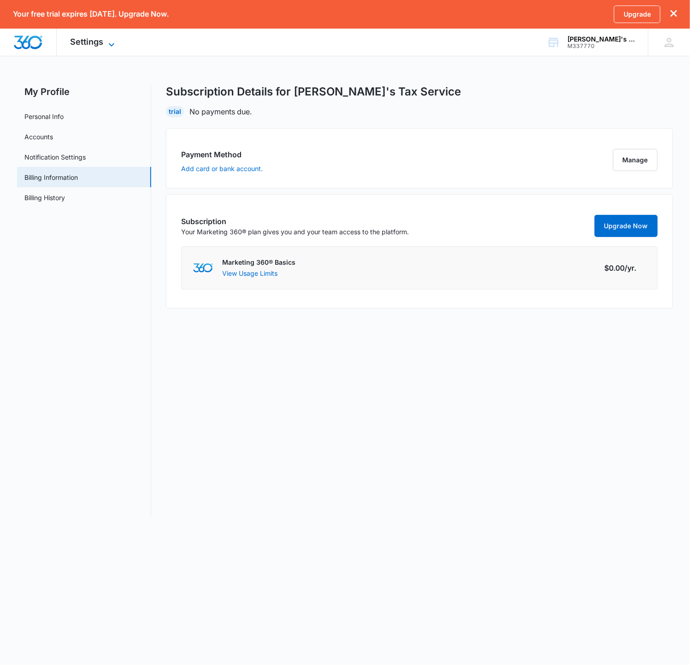
click at [75, 45] on span "Settings" at bounding box center [87, 42] width 33 height 10
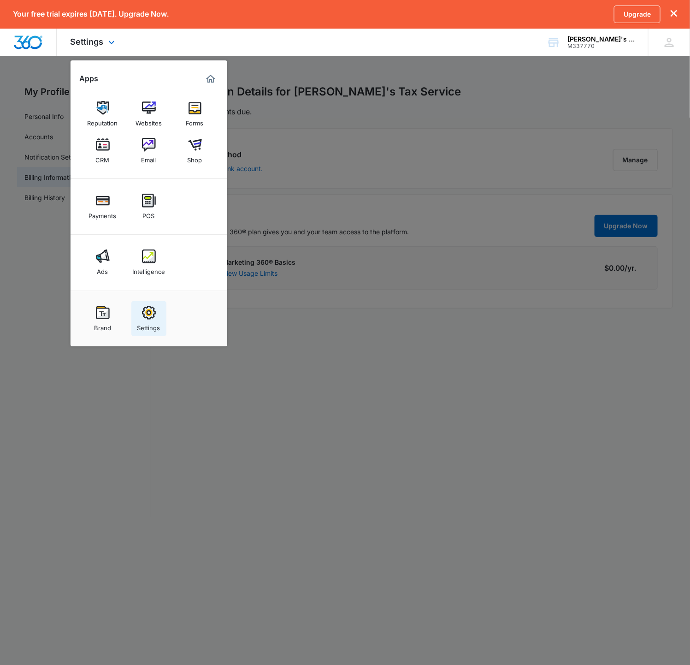
click at [142, 313] on img at bounding box center [149, 313] width 14 height 14
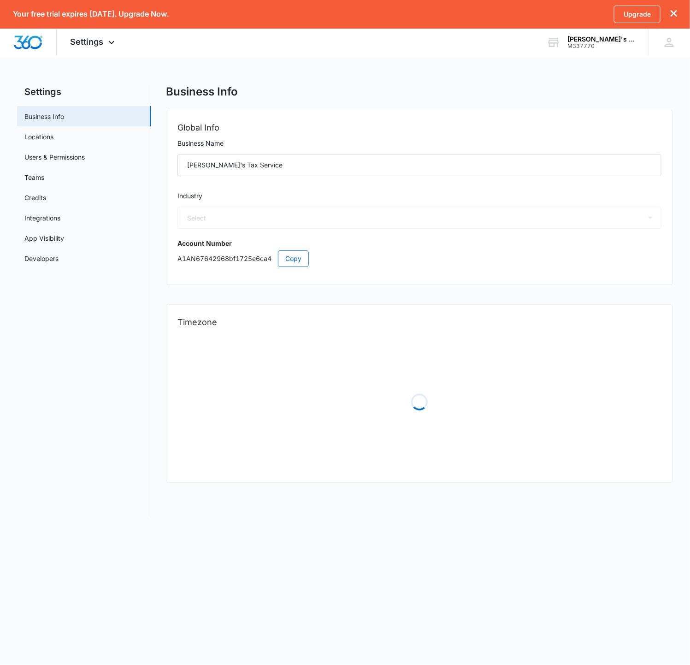
select select "33"
select select "US"
select select "America/Los_Angeles"
